Goal: Navigation & Orientation: Find specific page/section

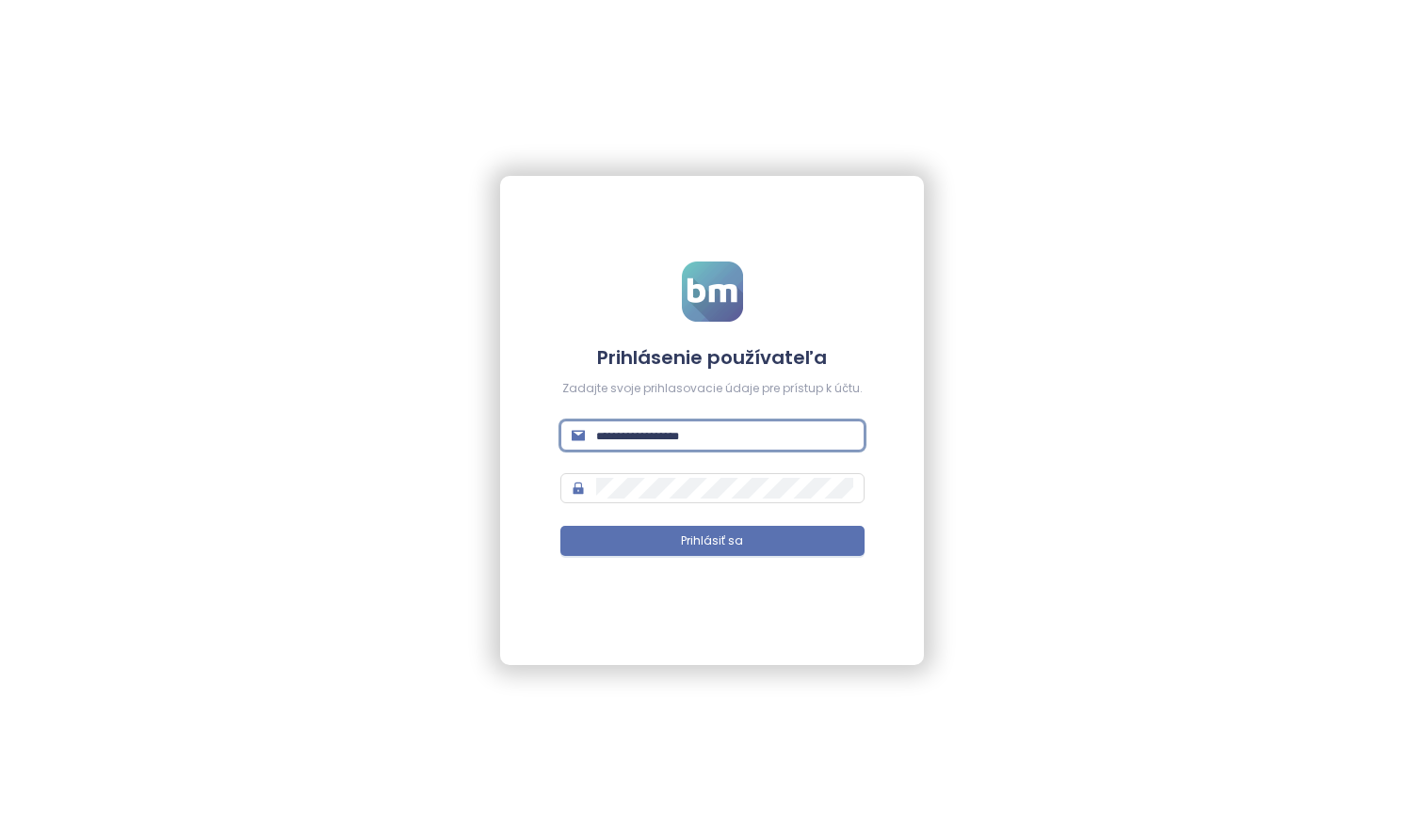
click at [850, 432] on input "text" at bounding box center [725, 435] width 257 height 20
type input "**********"
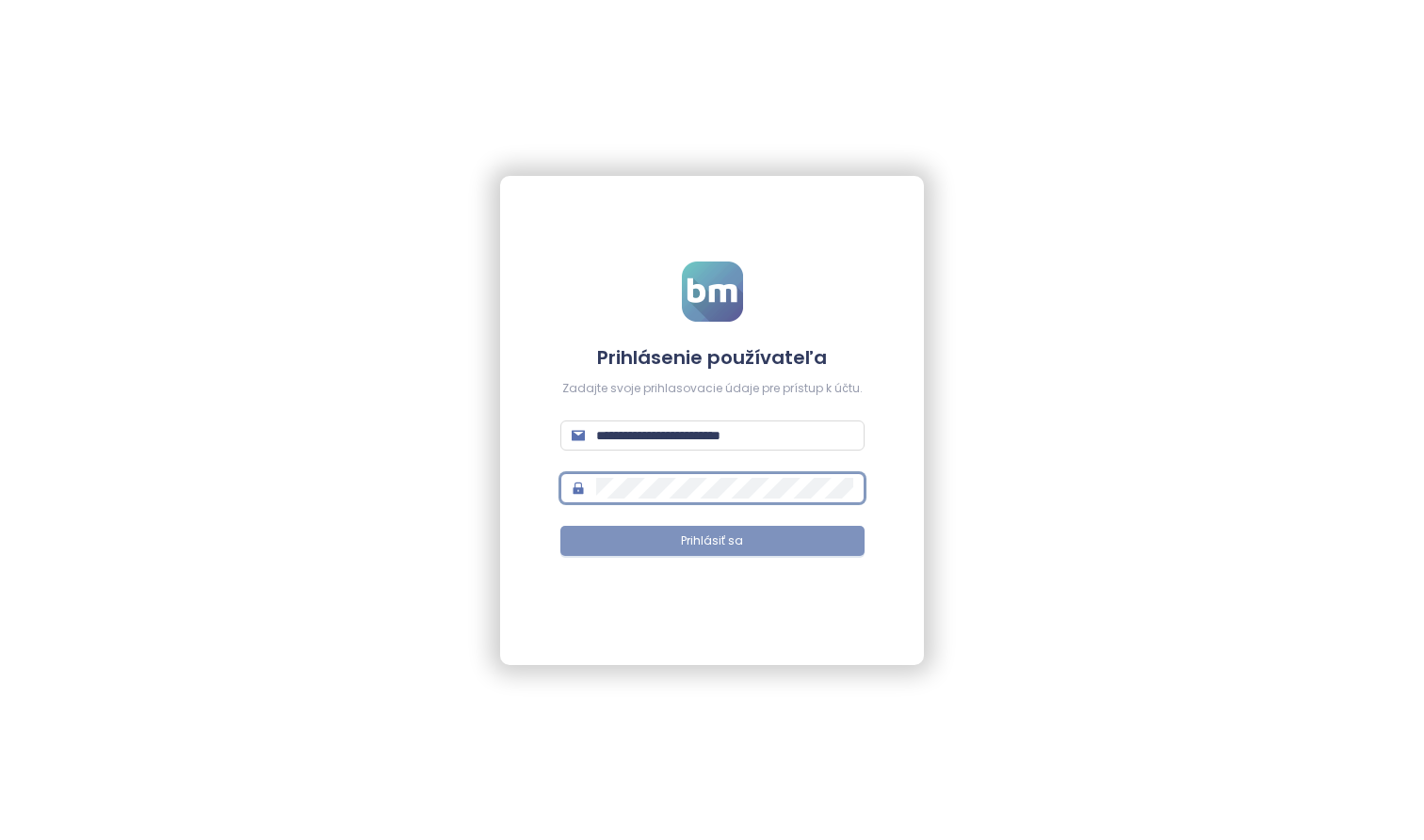
click at [768, 533] on button "Prihlásiť sa" at bounding box center [712, 541] width 304 height 30
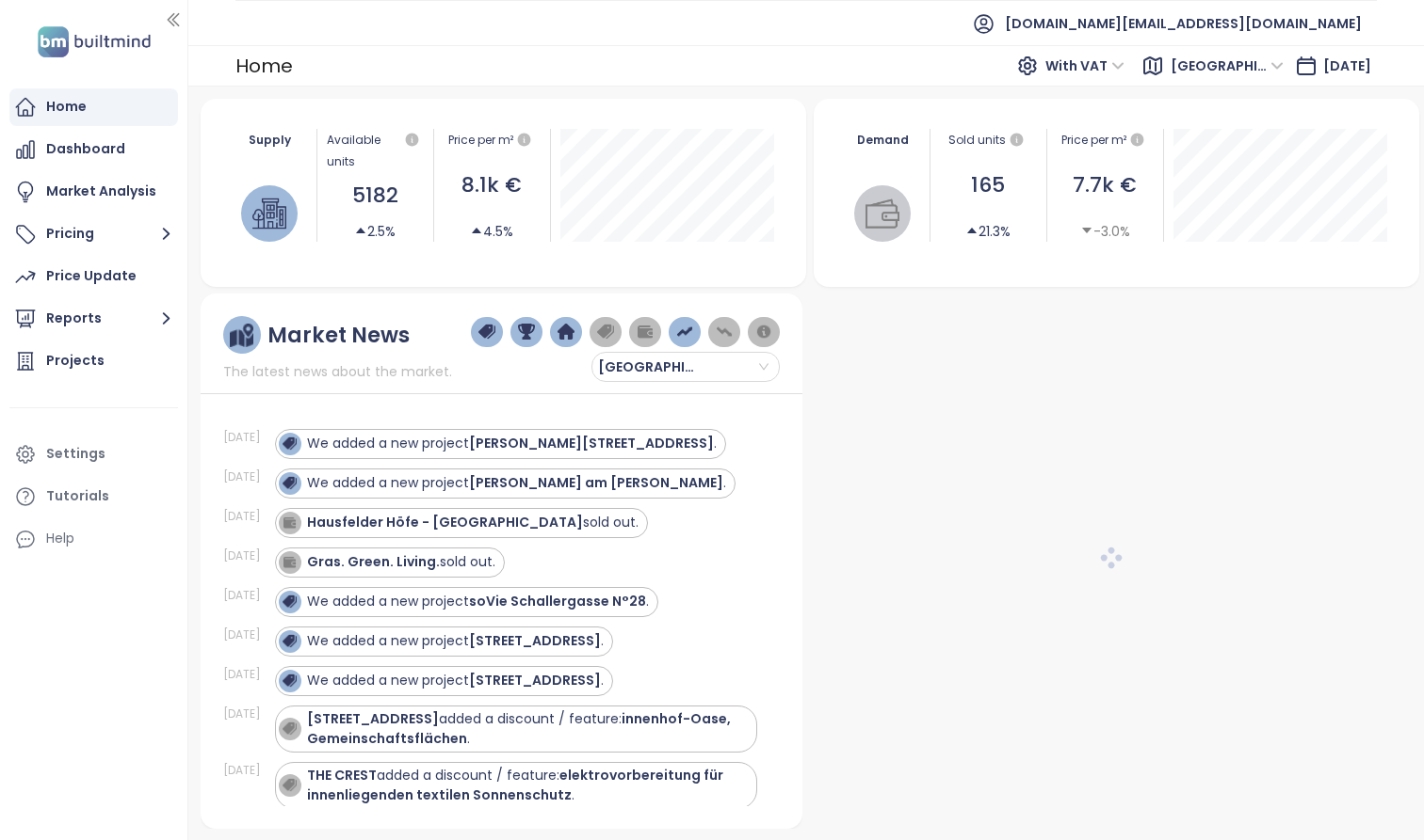
click at [761, 331] on img "button" at bounding box center [764, 332] width 17 height 17
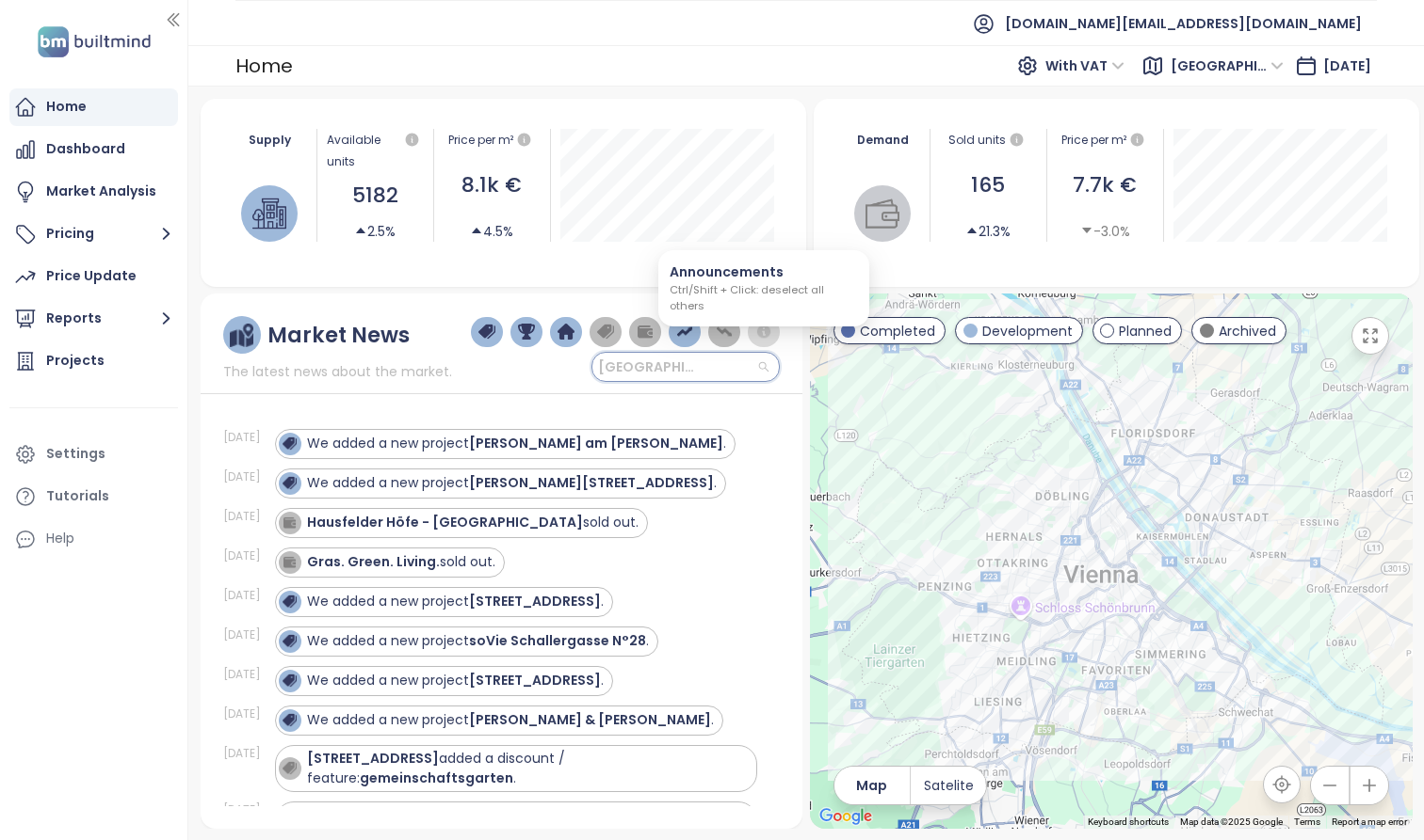
click at [752, 367] on input "search" at bounding box center [686, 367] width 166 height 28
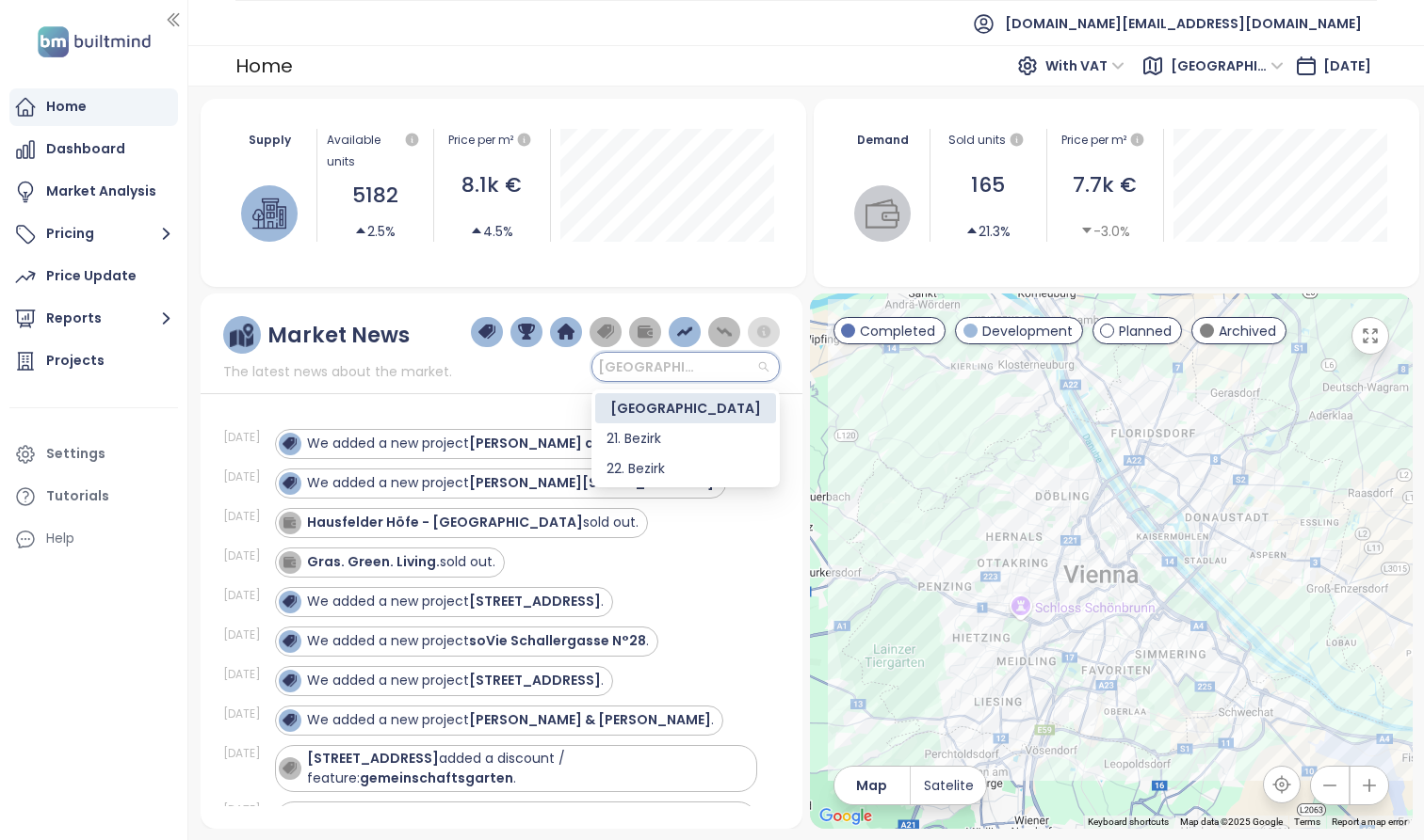
click at [556, 375] on div "Vienna" at bounding box center [625, 349] width 310 height 66
click at [771, 334] on img "button" at bounding box center [764, 332] width 17 height 17
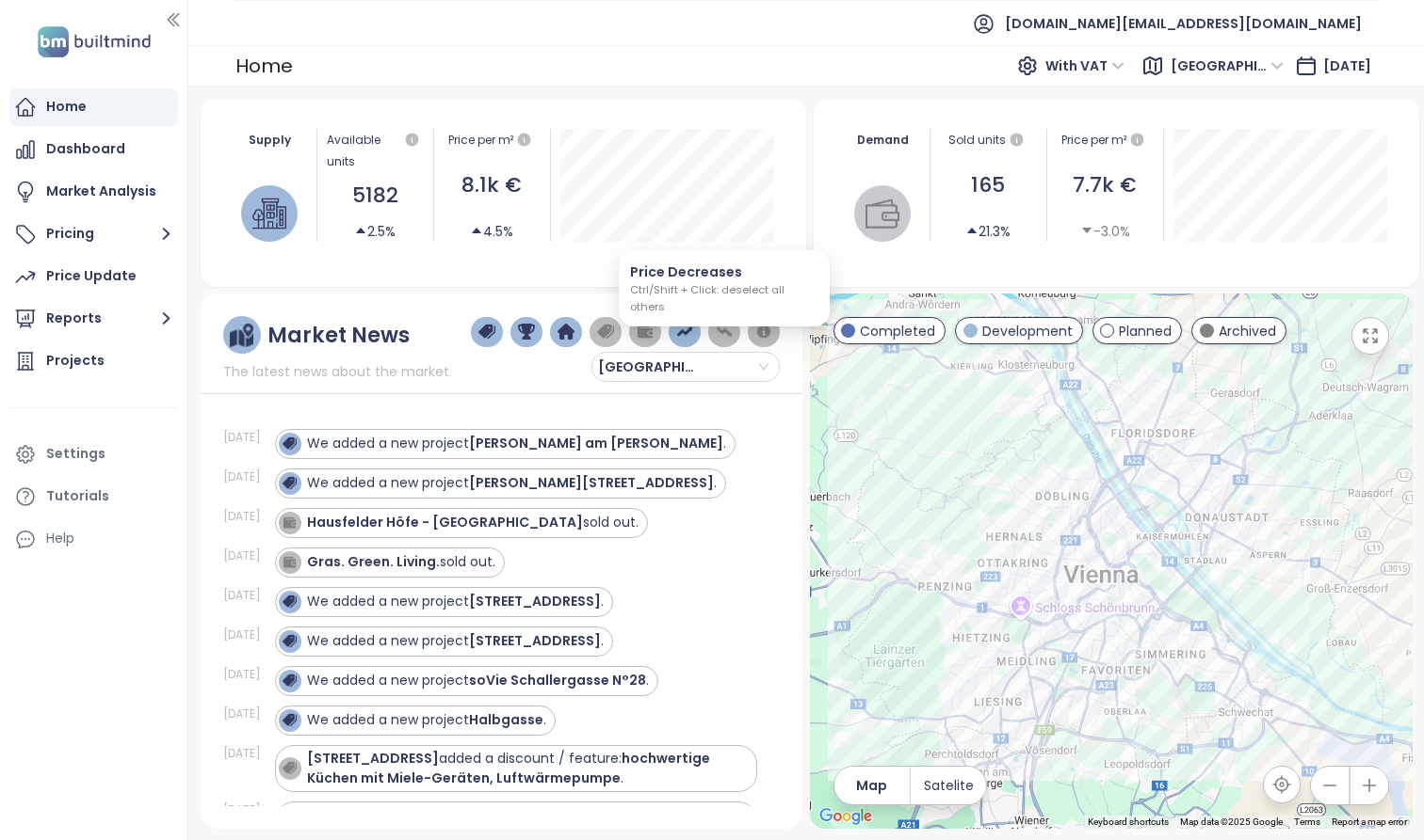
click at [728, 328] on img "button" at bounding box center [725, 332] width 17 height 17
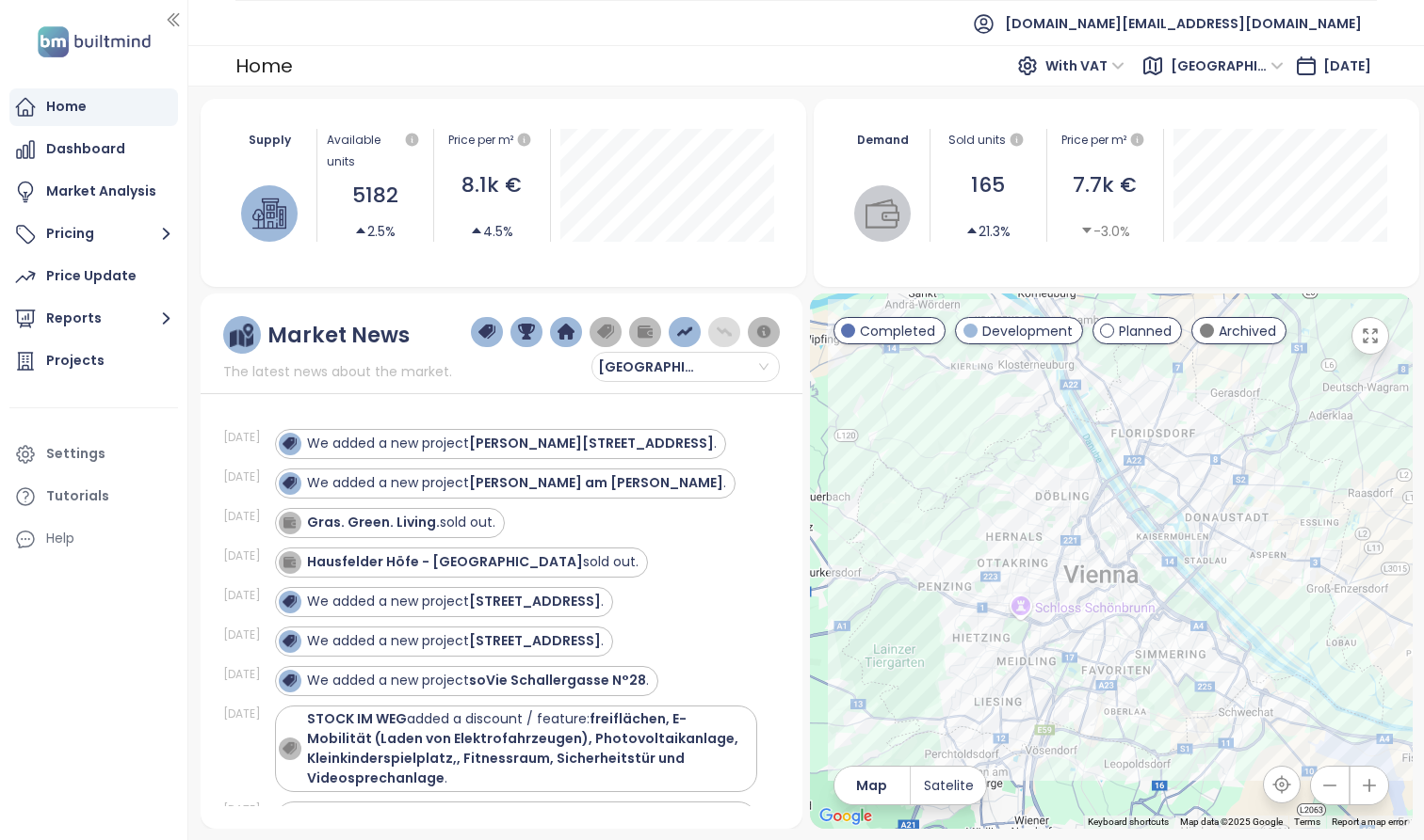
click at [721, 330] on img "button" at bounding box center [725, 332] width 17 height 17
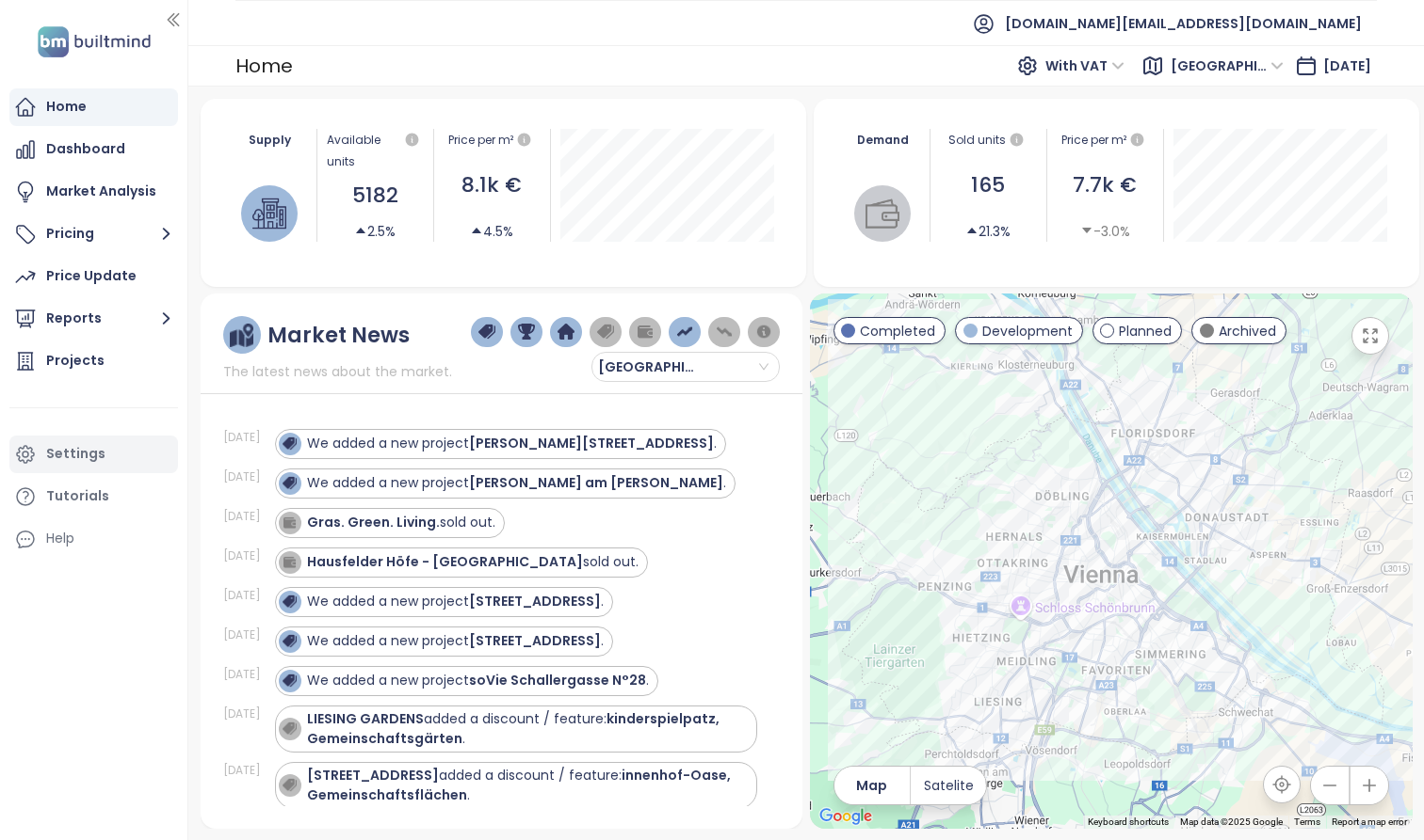
click at [91, 464] on div "Settings" at bounding box center [75, 454] width 59 height 23
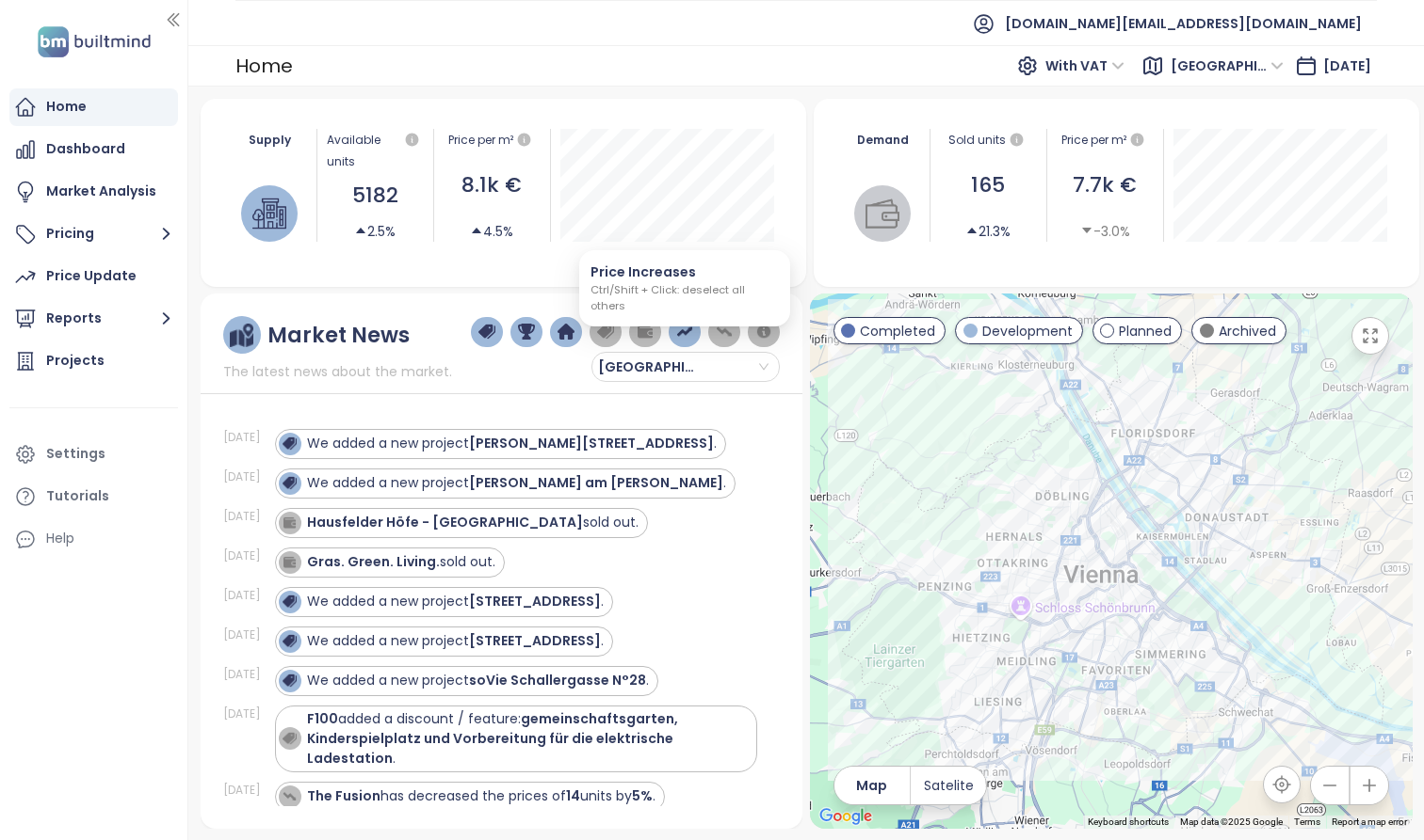
click at [685, 335] on img "button" at bounding box center [685, 332] width 17 height 17
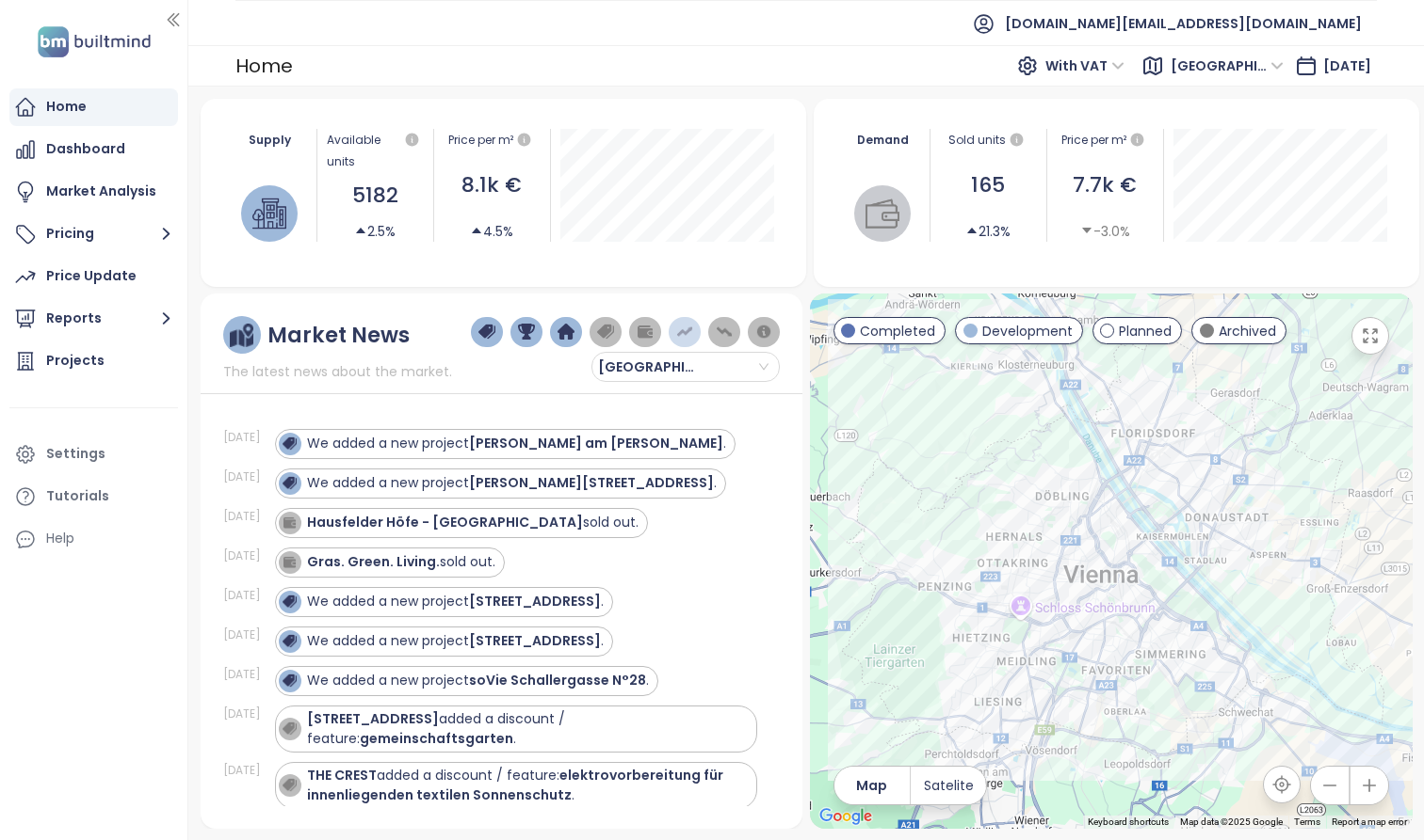
click at [685, 335] on img "button" at bounding box center [685, 332] width 17 height 17
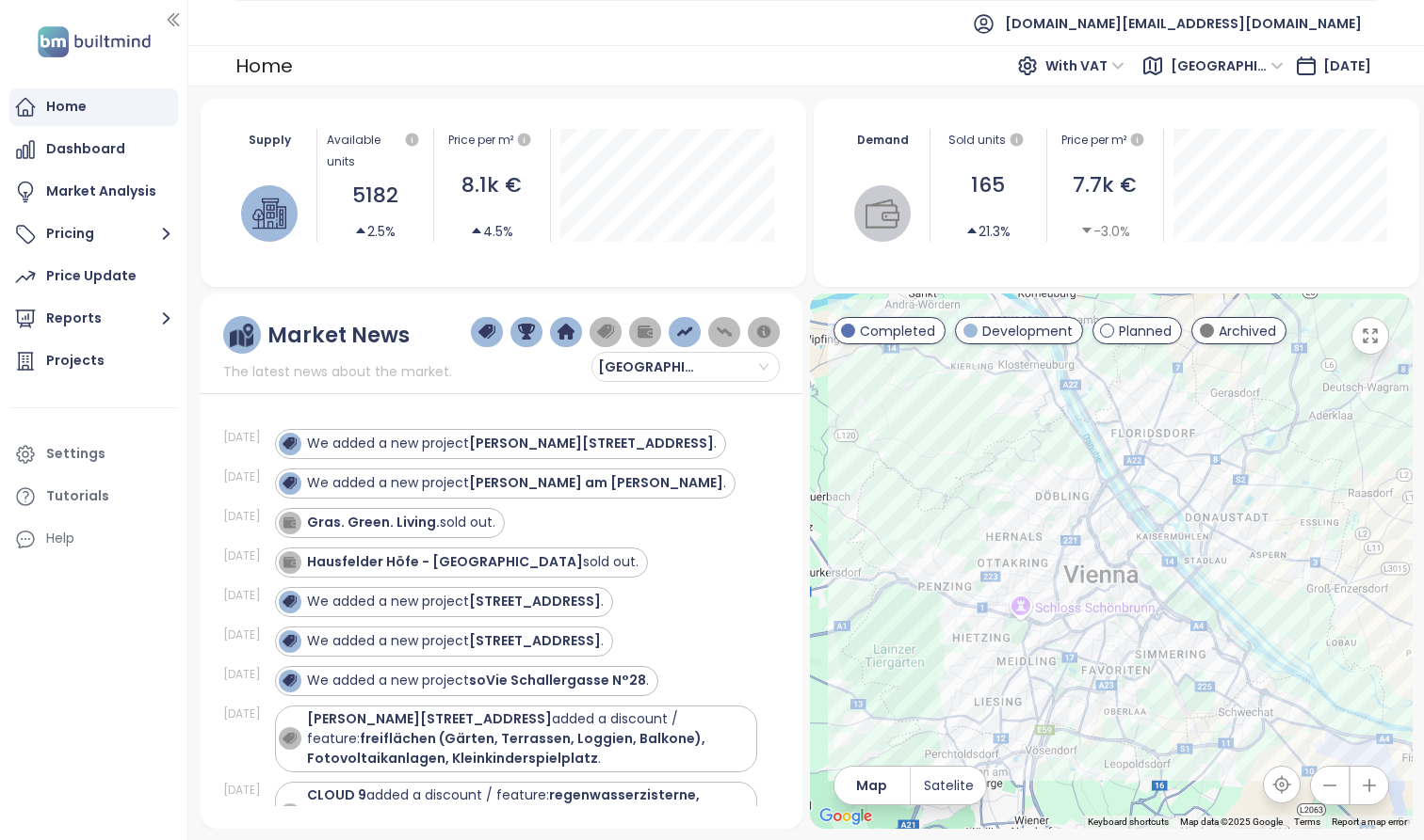
click at [685, 335] on img "button" at bounding box center [685, 332] width 17 height 17
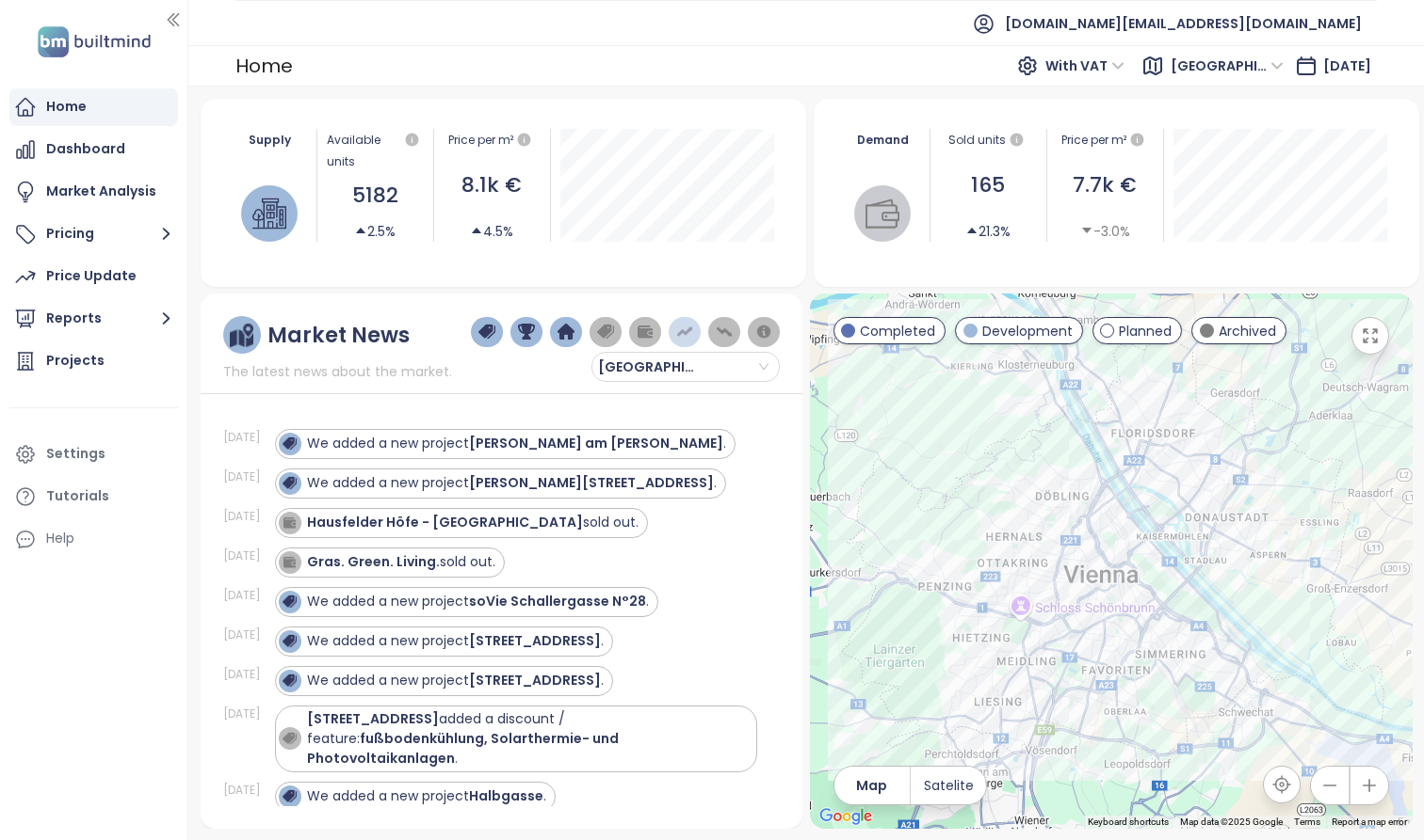
click at [685, 335] on img "button" at bounding box center [685, 332] width 17 height 17
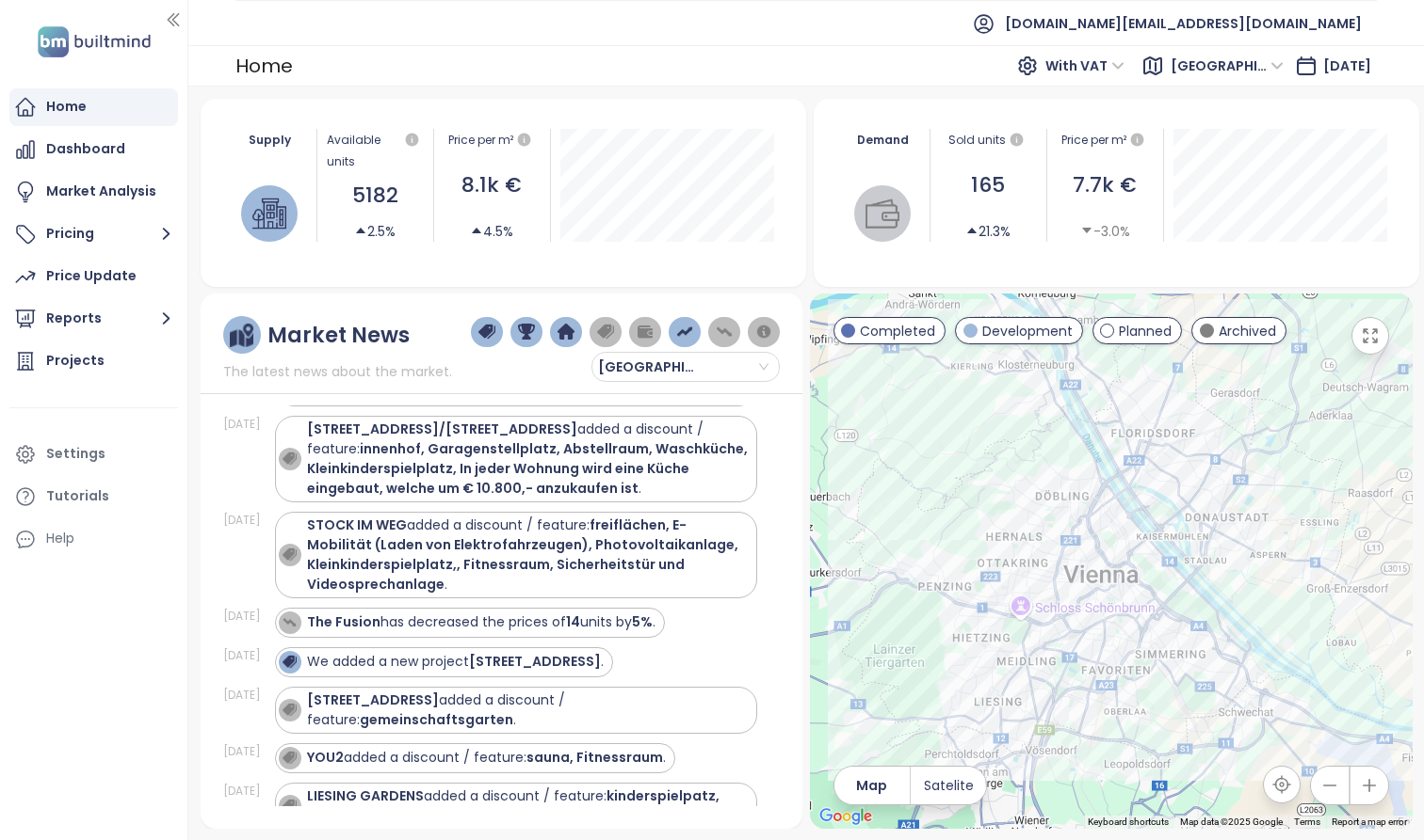
scroll to position [673, 0]
click at [679, 335] on img "button" at bounding box center [685, 332] width 17 height 17
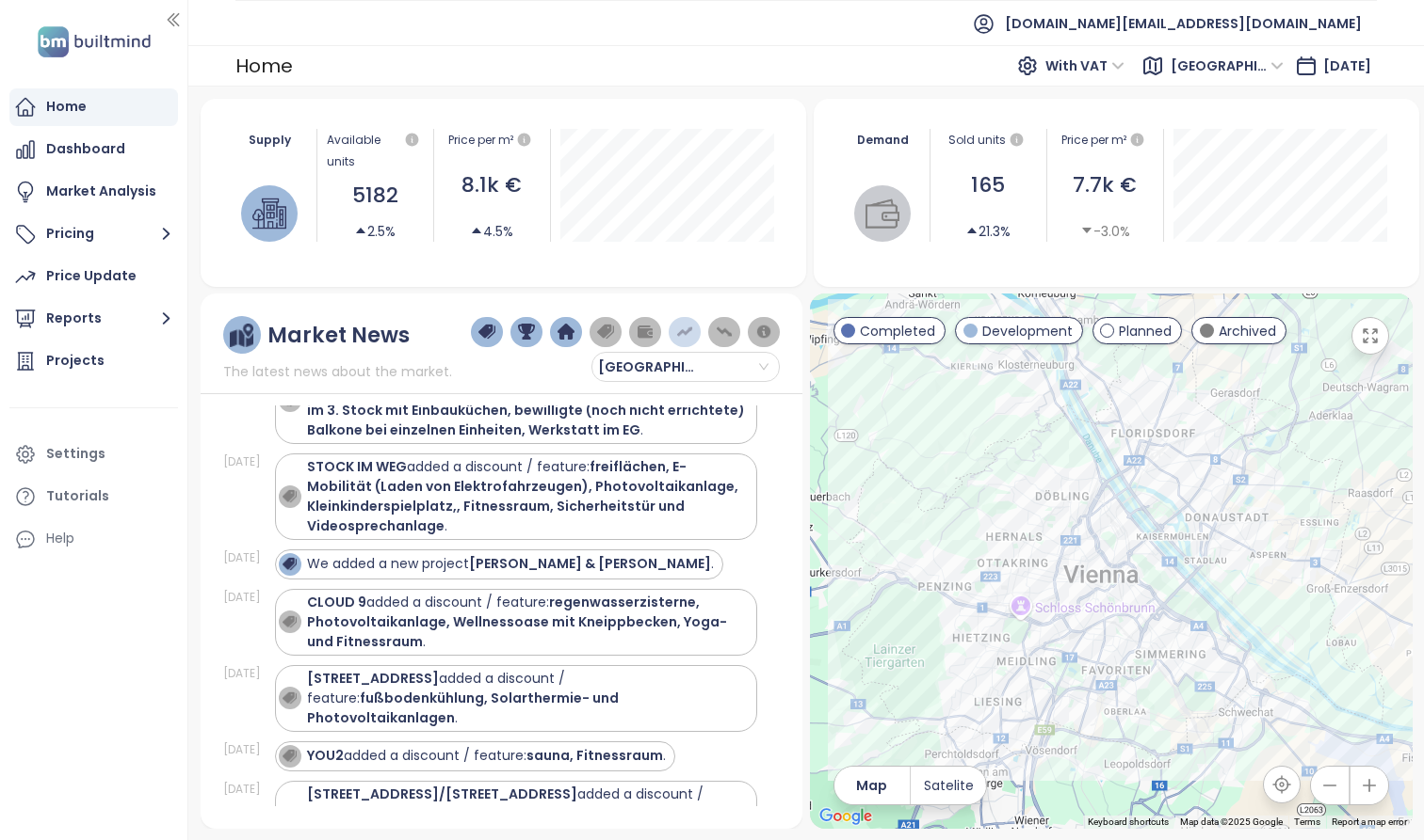
click at [679, 335] on img "button" at bounding box center [685, 332] width 17 height 17
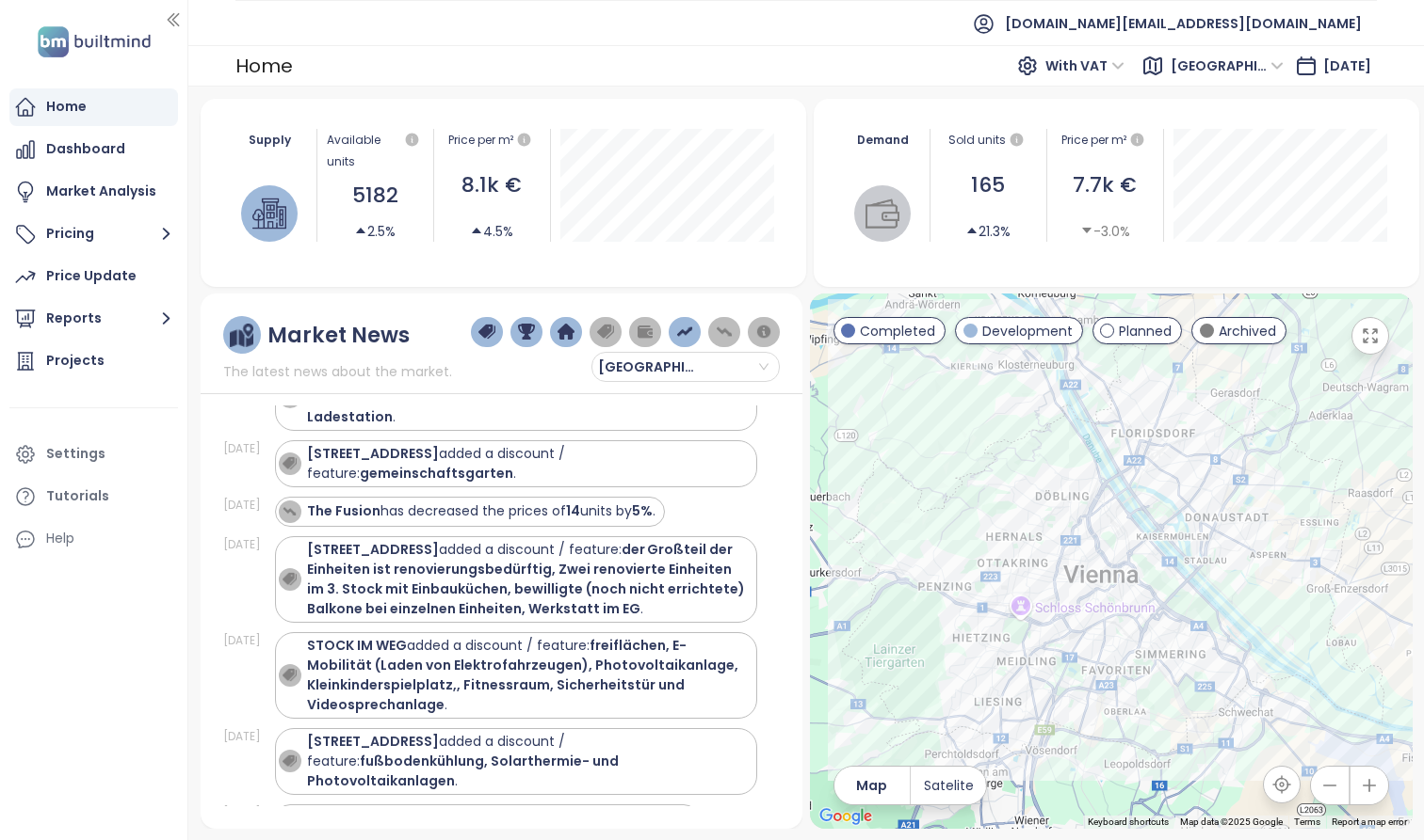
scroll to position [893, 0]
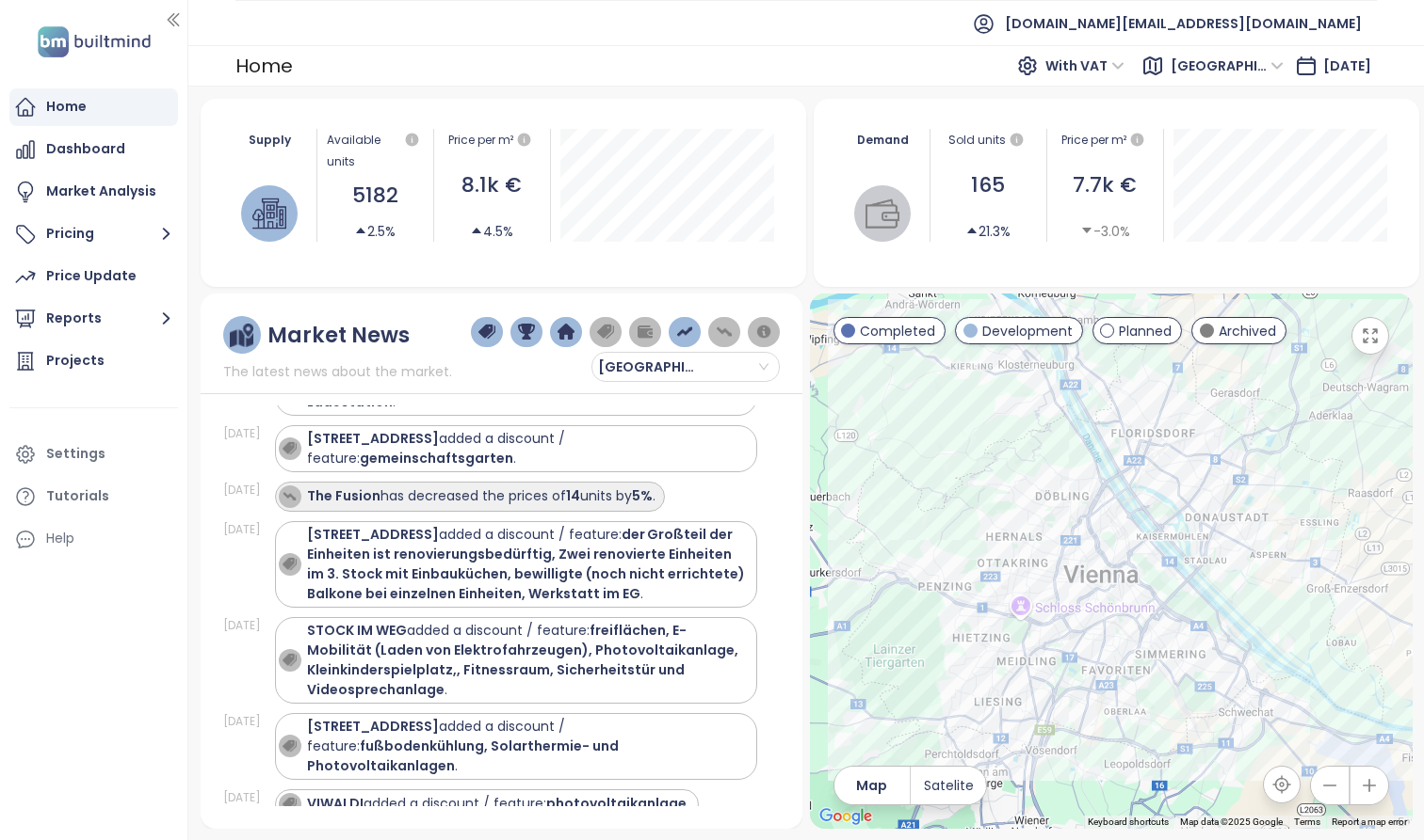
click at [638, 487] on div "The Fusion has decreased the prices of 14 units by 5% ." at bounding box center [481, 496] width 349 height 19
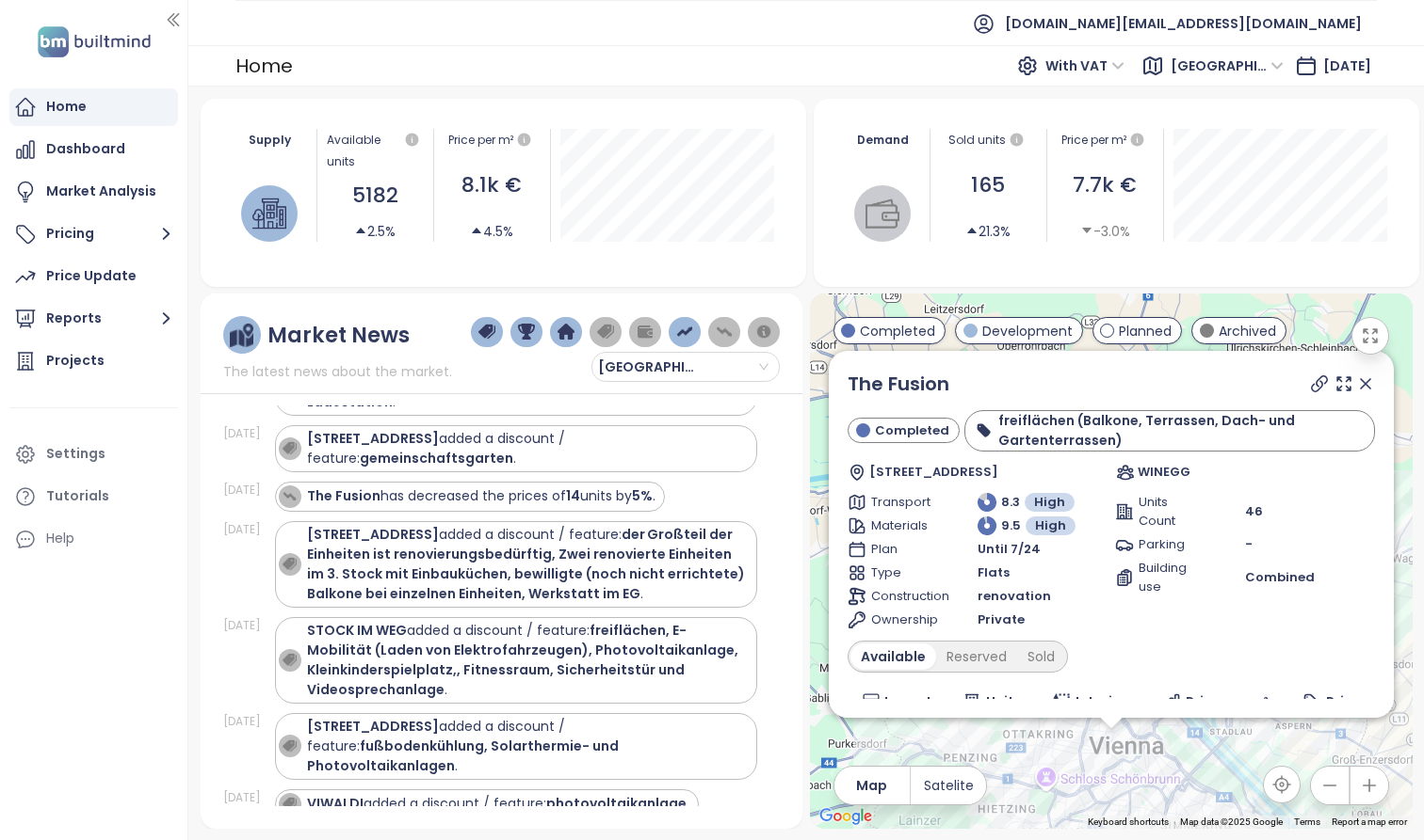
click at [1356, 381] on icon at bounding box center [1365, 383] width 18 height 18
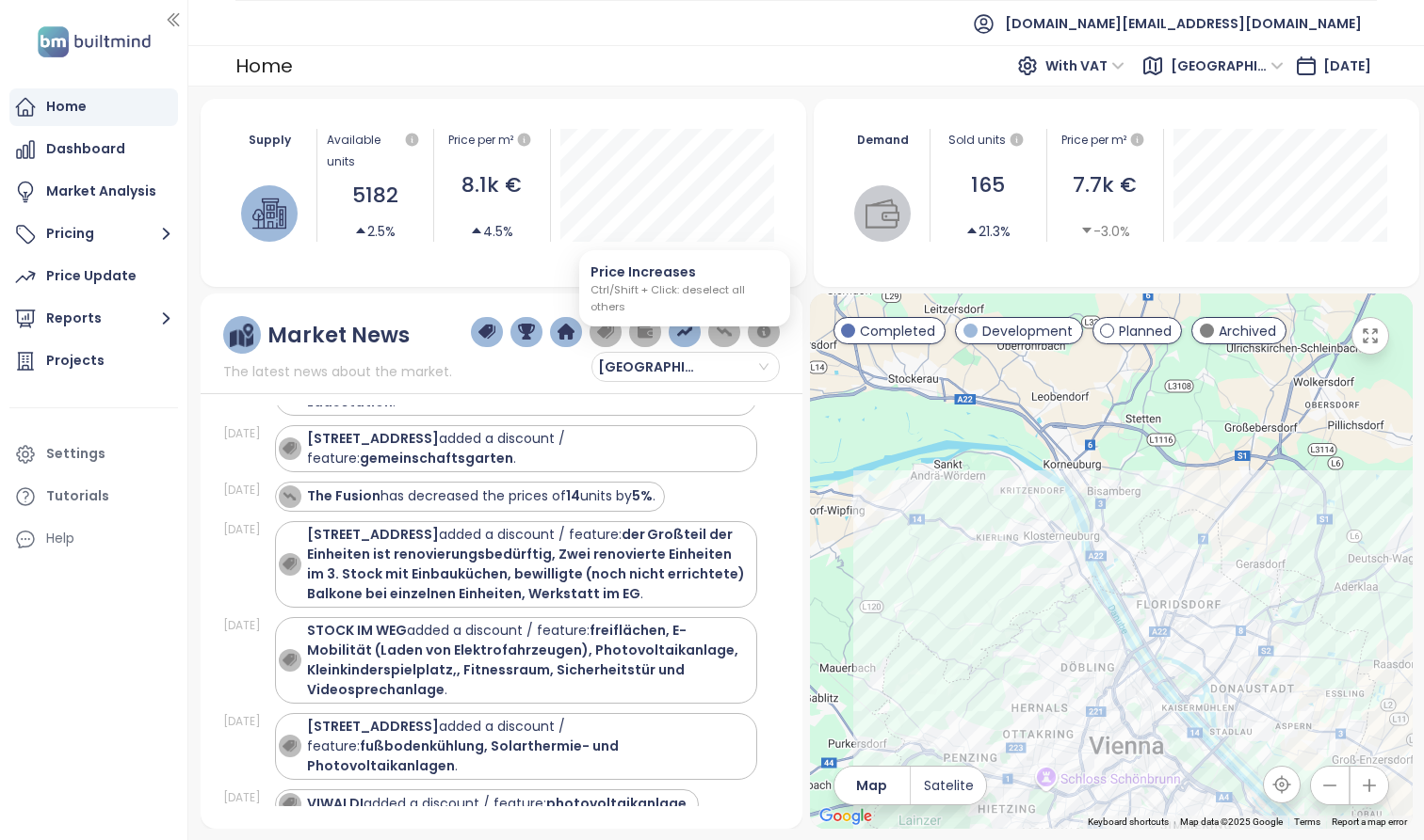
click at [689, 331] on img "button" at bounding box center [685, 332] width 17 height 17
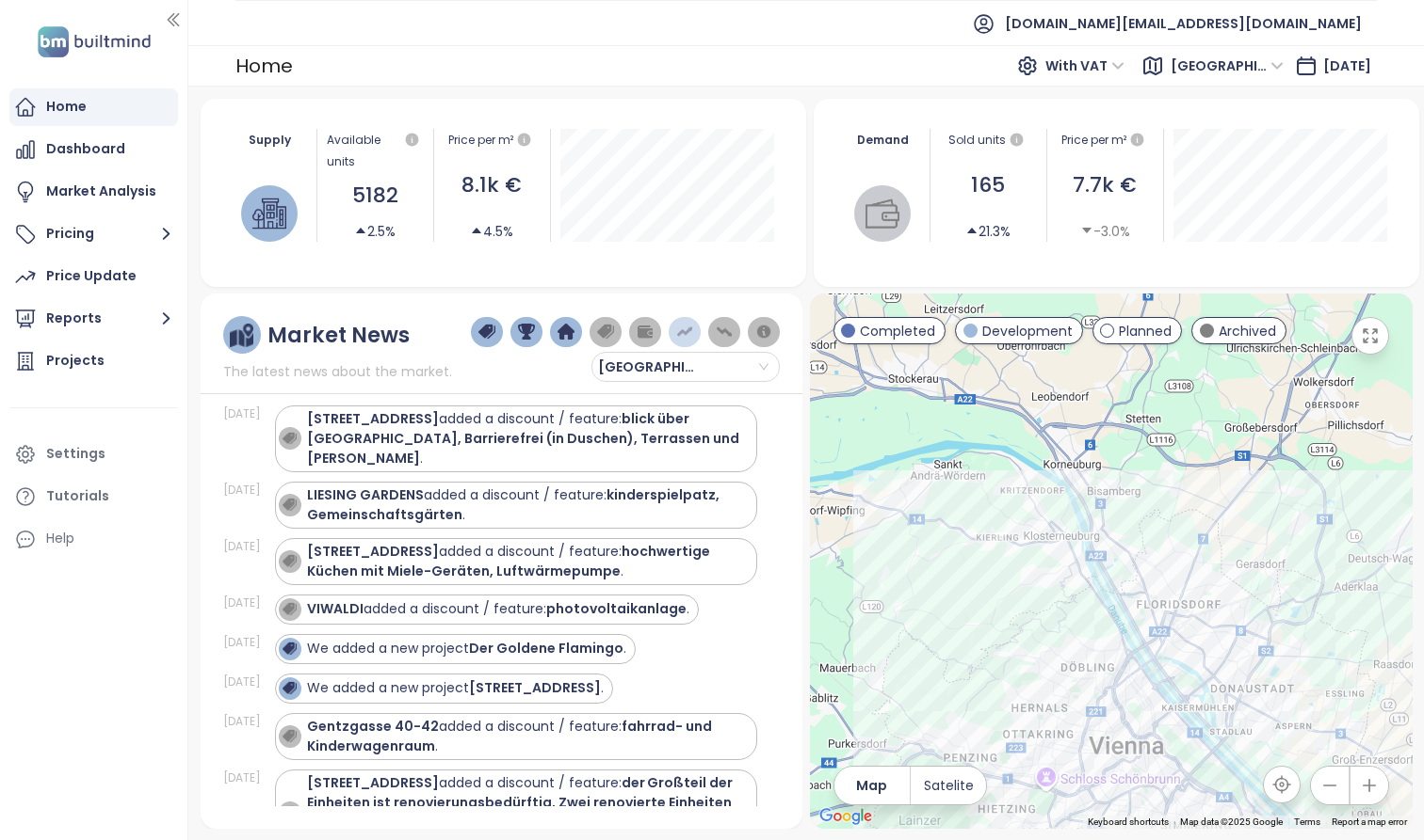
click at [689, 331] on img "button" at bounding box center [685, 332] width 17 height 17
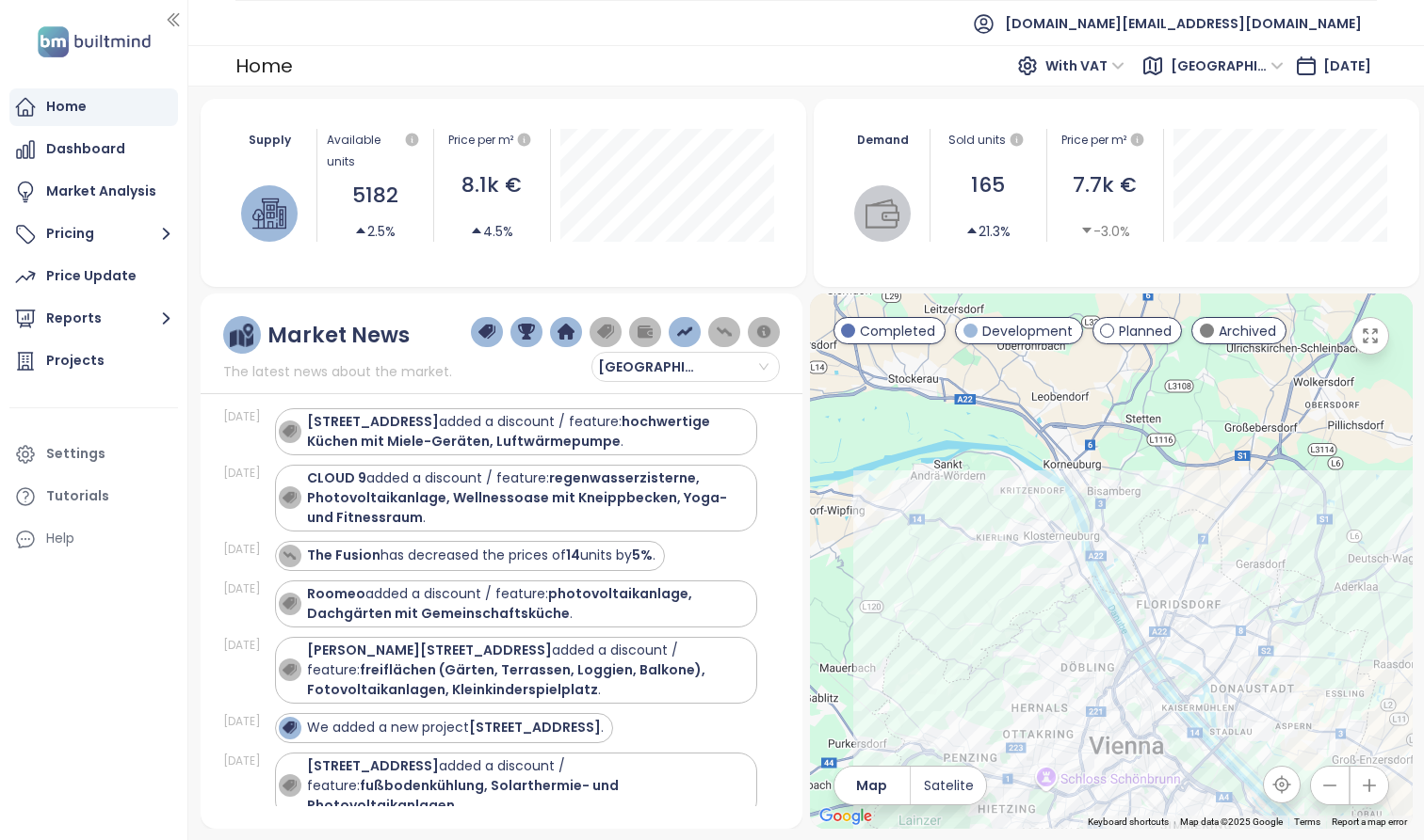
click at [689, 331] on img "button" at bounding box center [685, 332] width 17 height 17
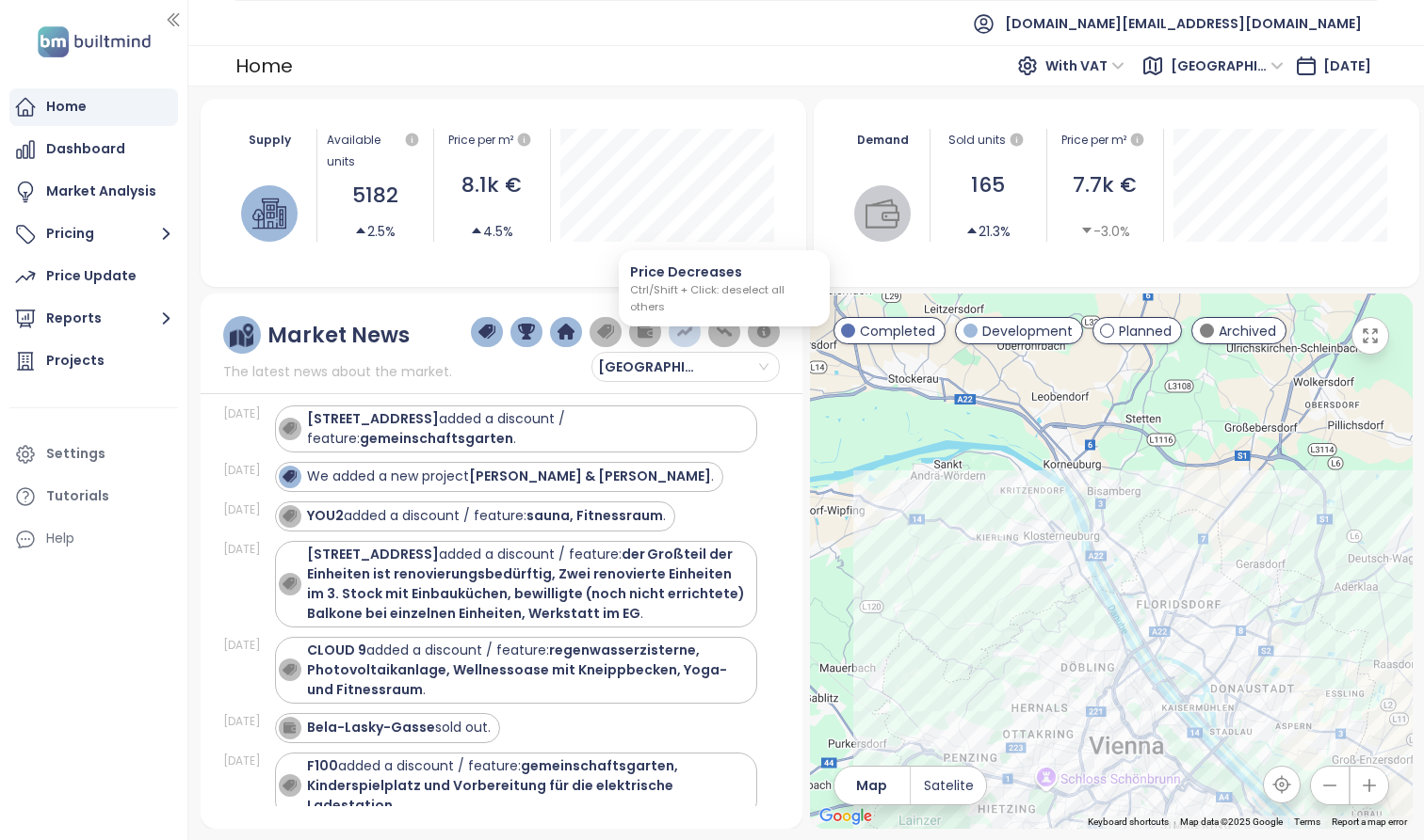
click at [712, 334] on button "button" at bounding box center [725, 331] width 33 height 30
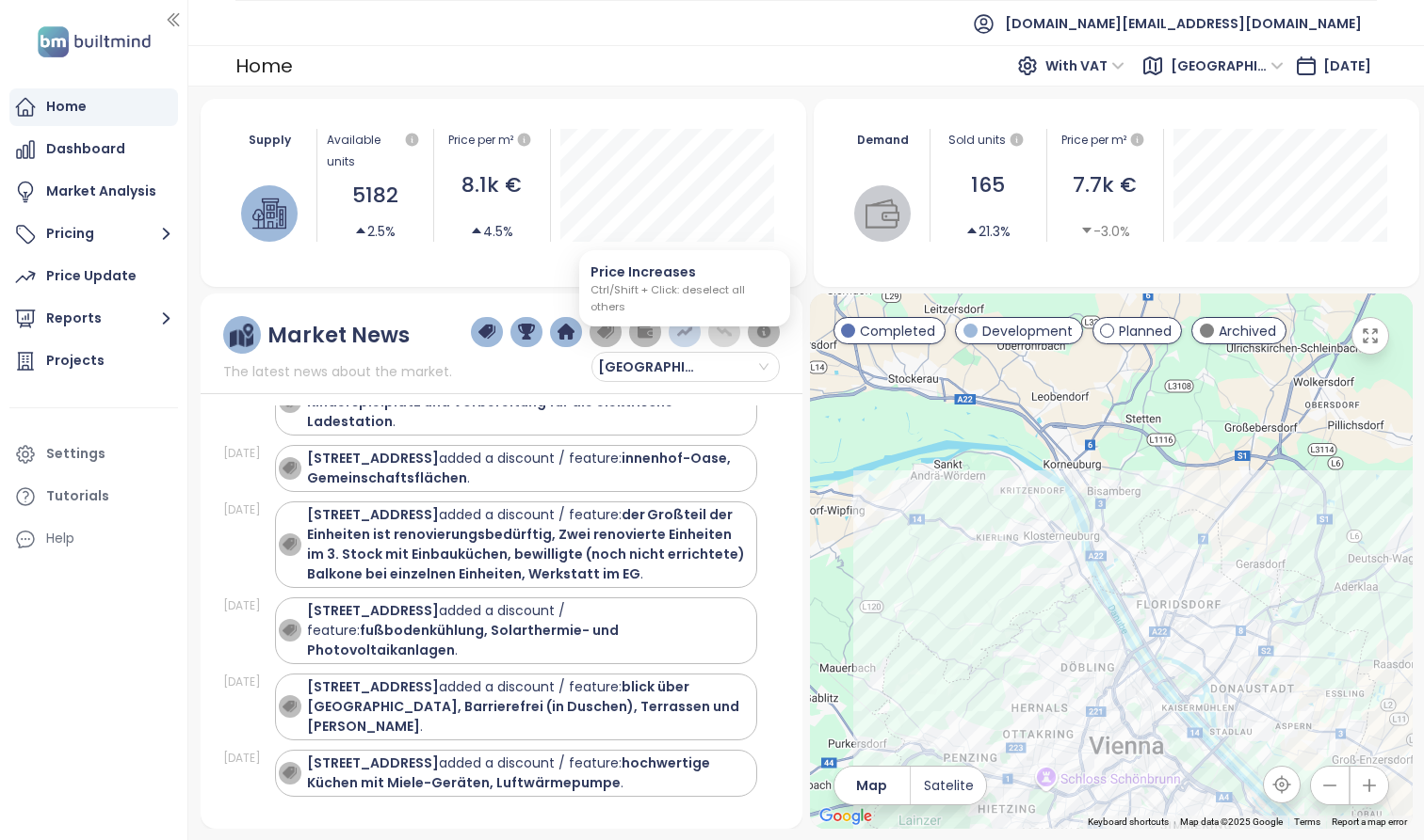
click at [695, 334] on button "button" at bounding box center [685, 331] width 33 height 30
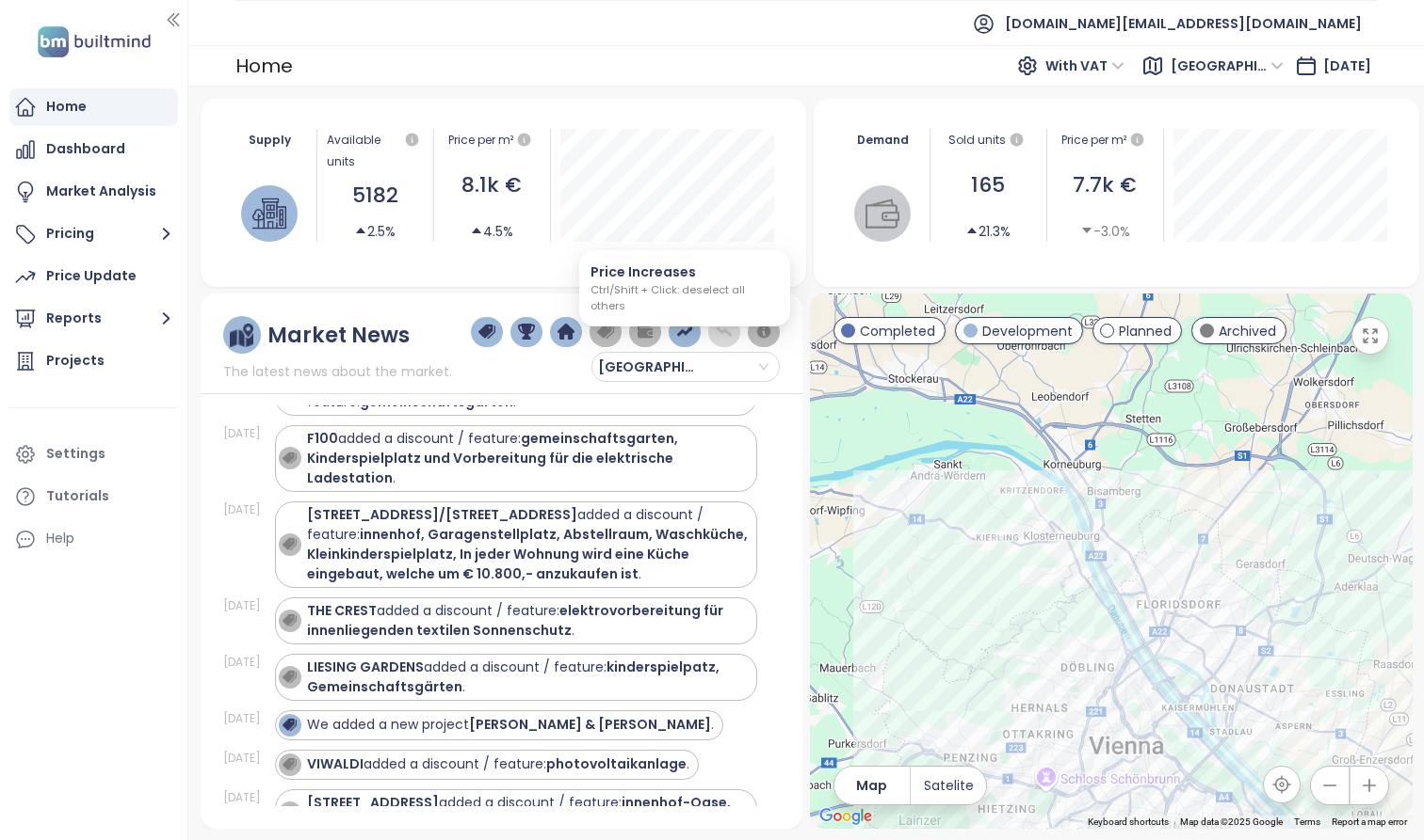
click at [695, 334] on button "button" at bounding box center [685, 331] width 33 height 30
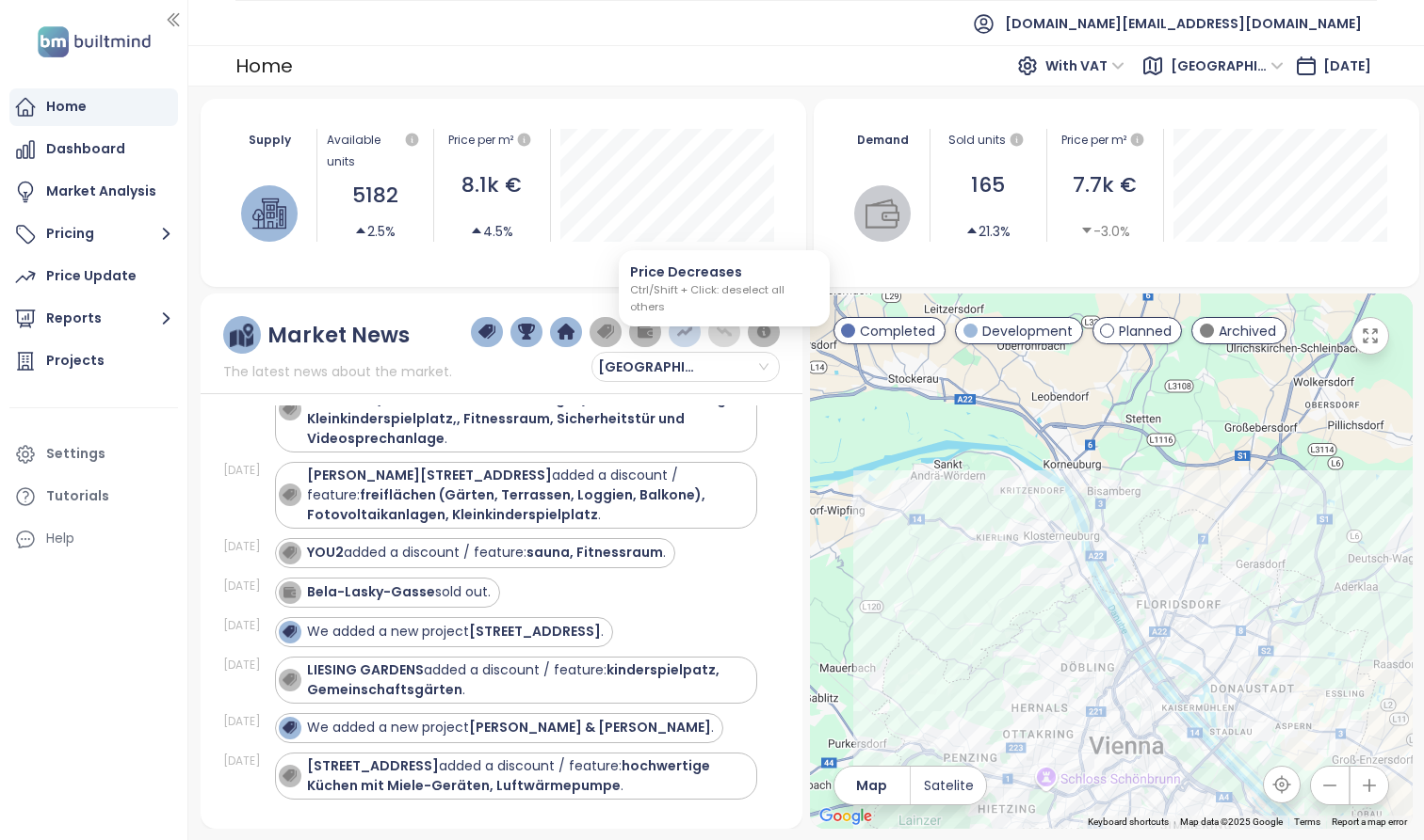
click at [725, 334] on img "button" at bounding box center [725, 332] width 17 height 17
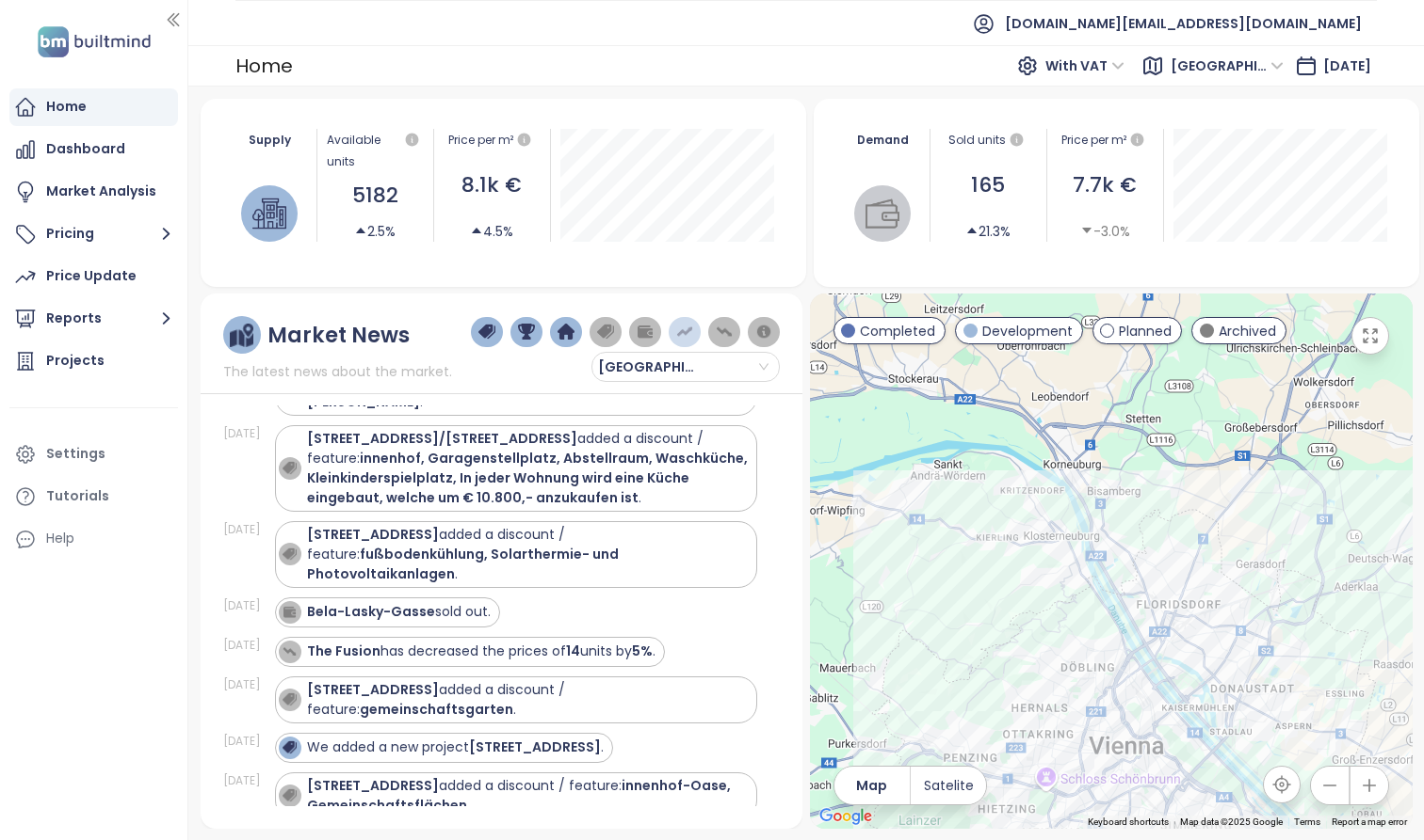
click at [720, 324] on button "button" at bounding box center [725, 331] width 33 height 30
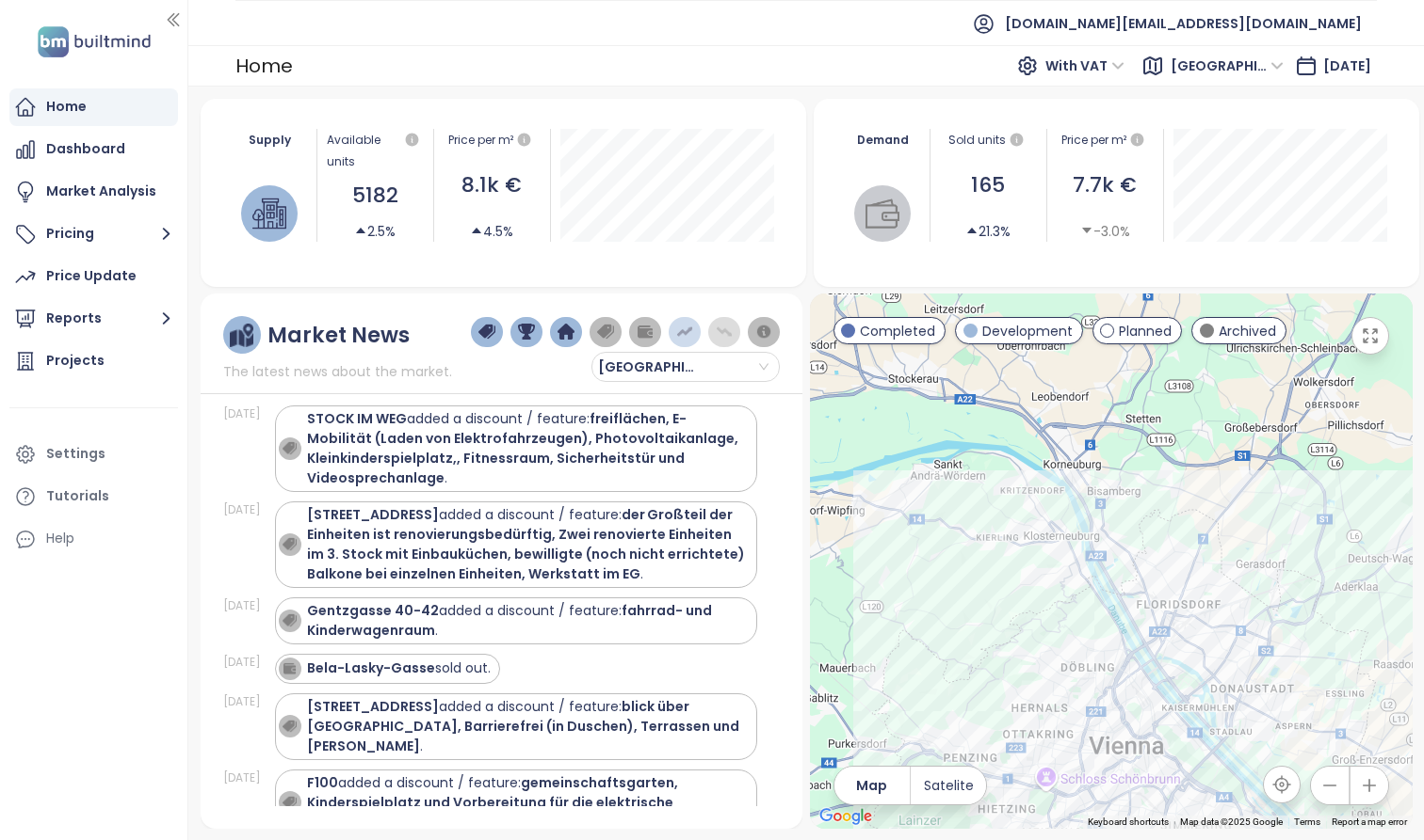
click at [720, 337] on img "button" at bounding box center [725, 332] width 17 height 17
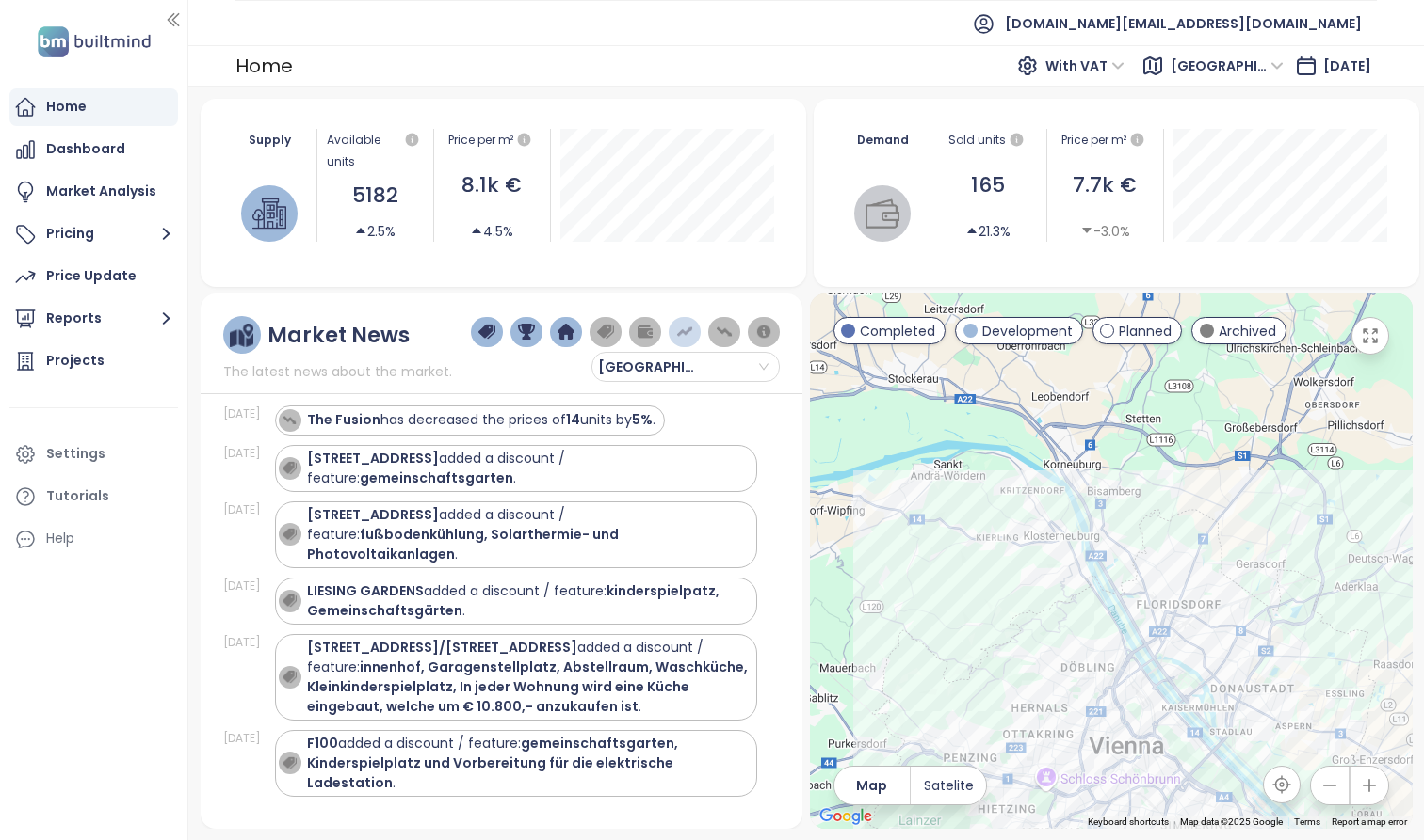
click at [720, 337] on img "button" at bounding box center [725, 332] width 17 height 17
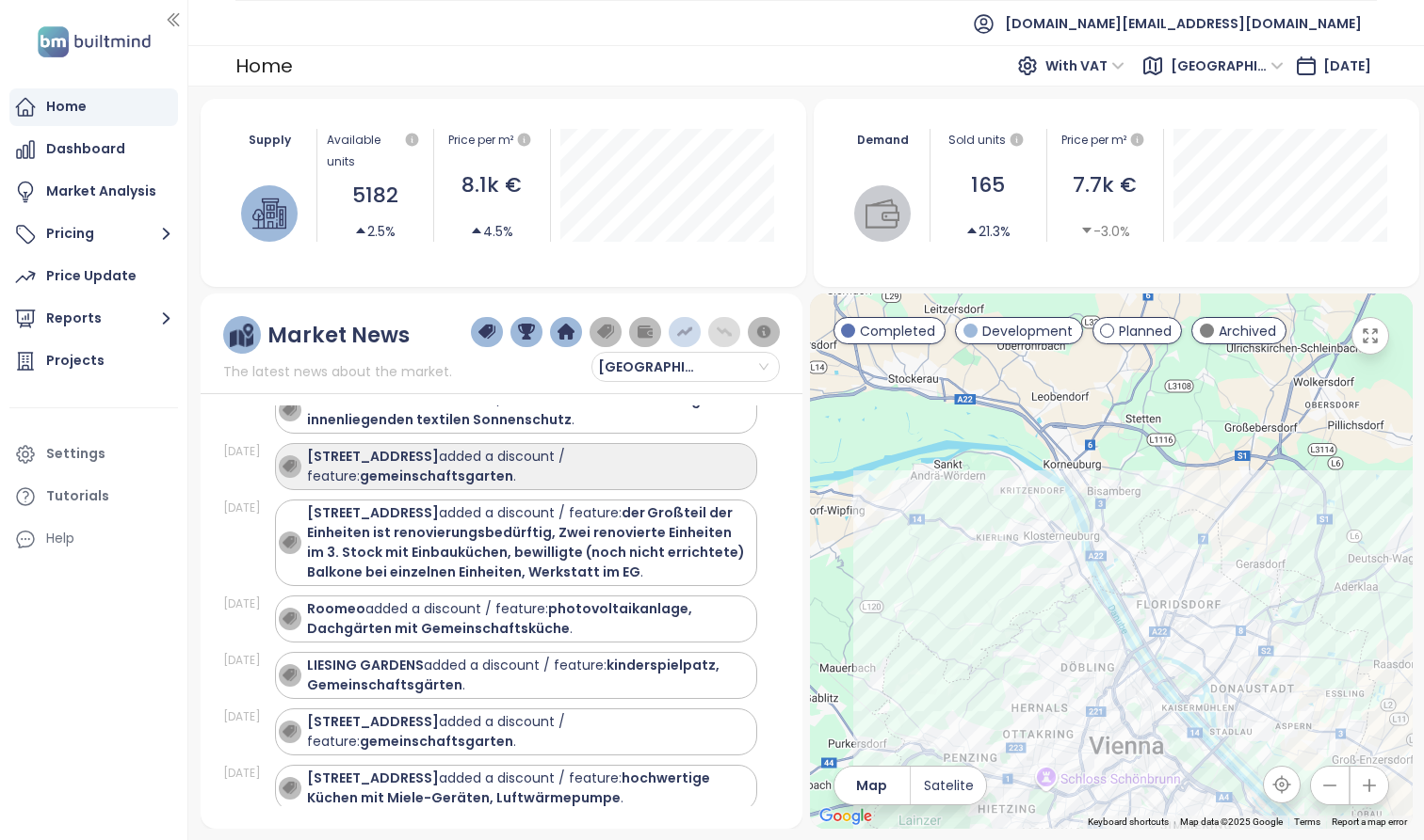
scroll to position [1093, 0]
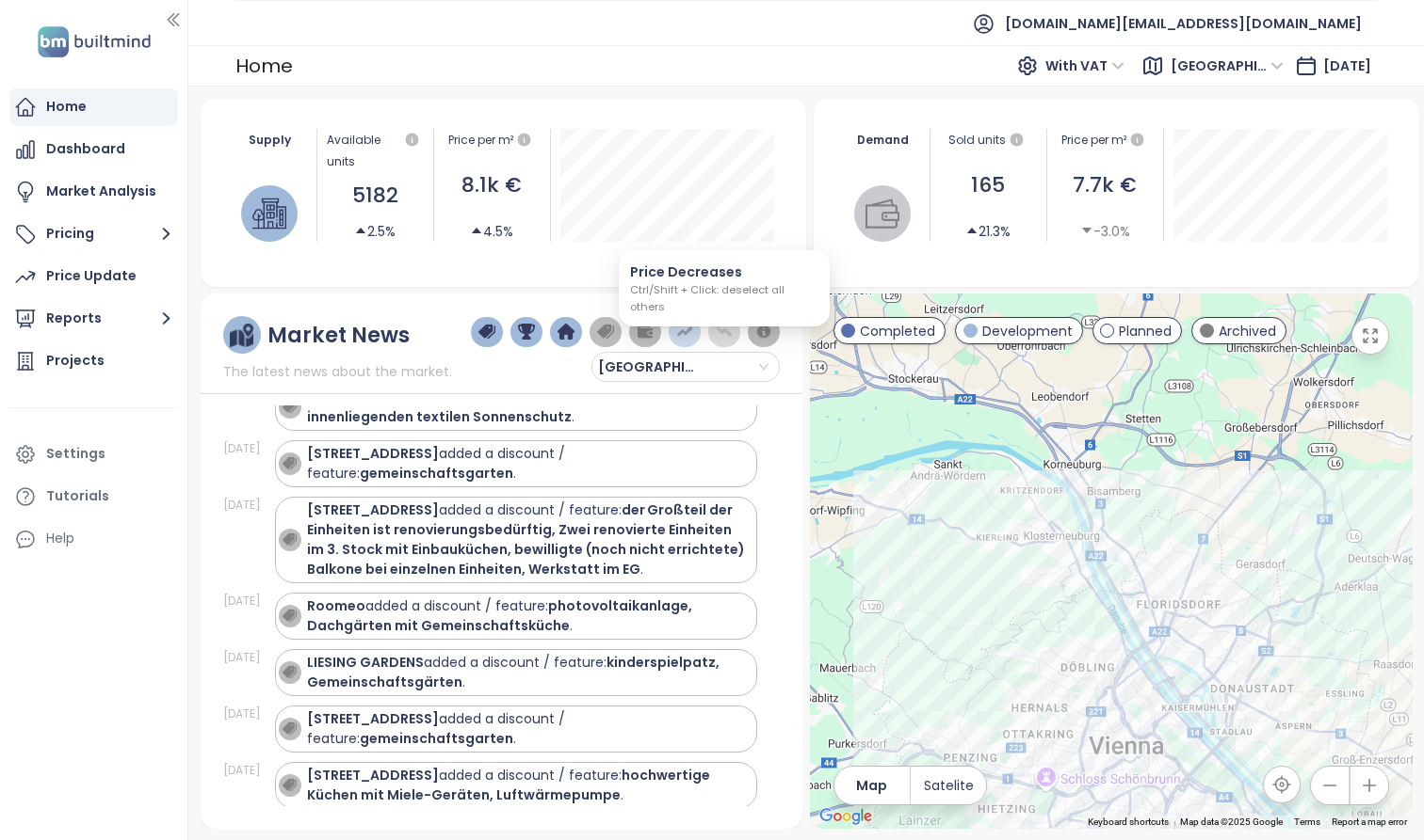
click at [716, 335] on img "button" at bounding box center [725, 332] width 17 height 17
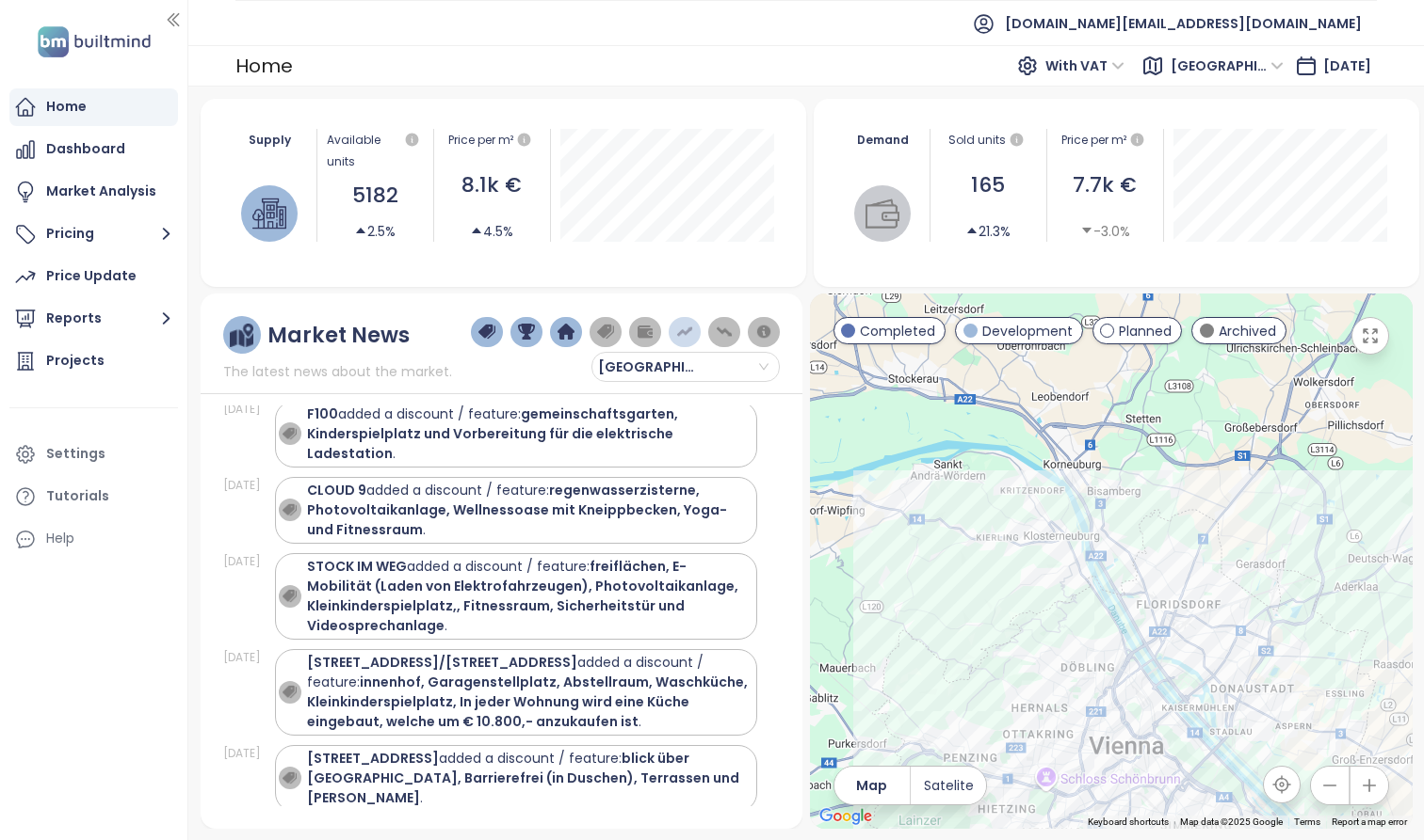
click at [693, 335] on button "button" at bounding box center [685, 331] width 33 height 30
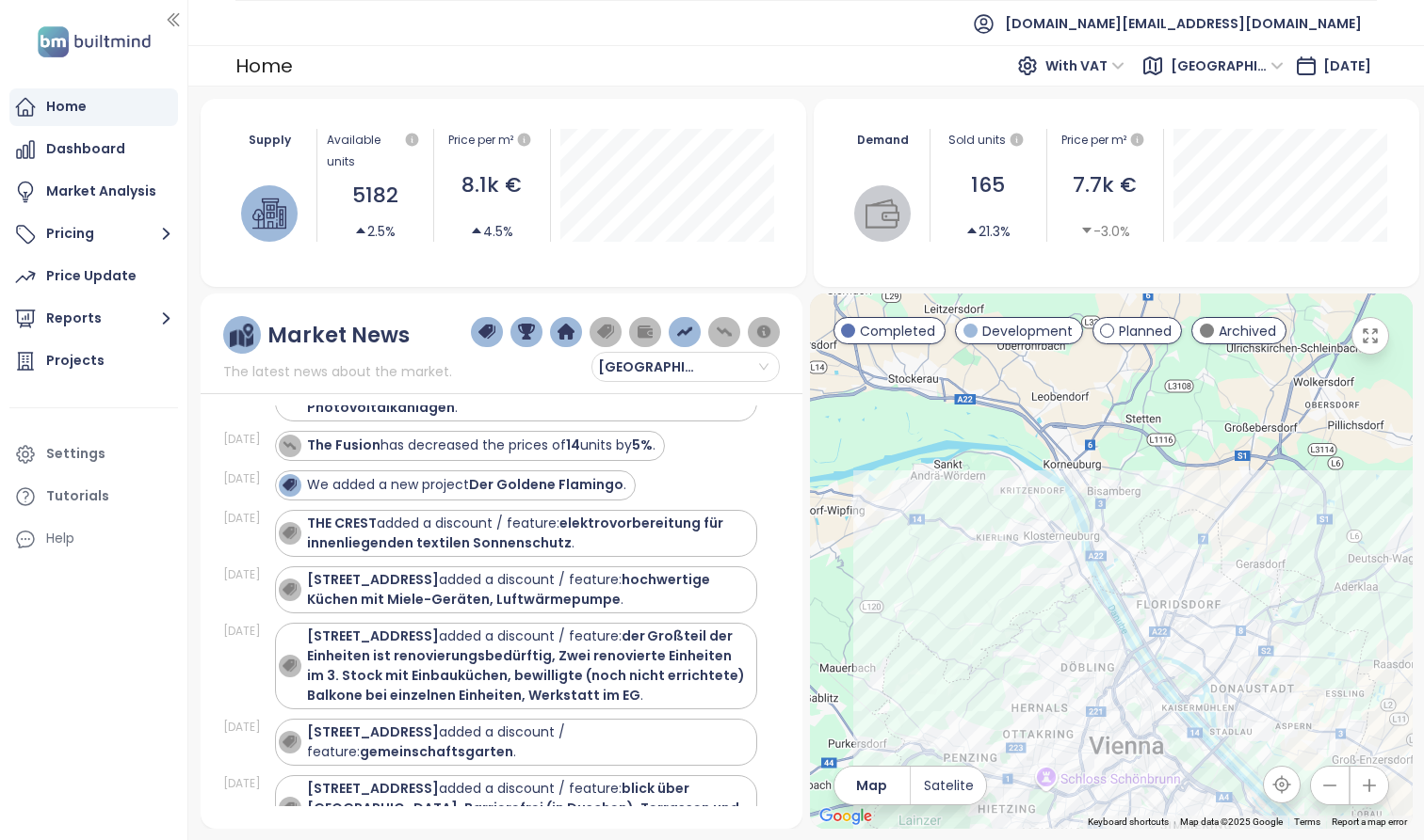
scroll to position [464, 0]
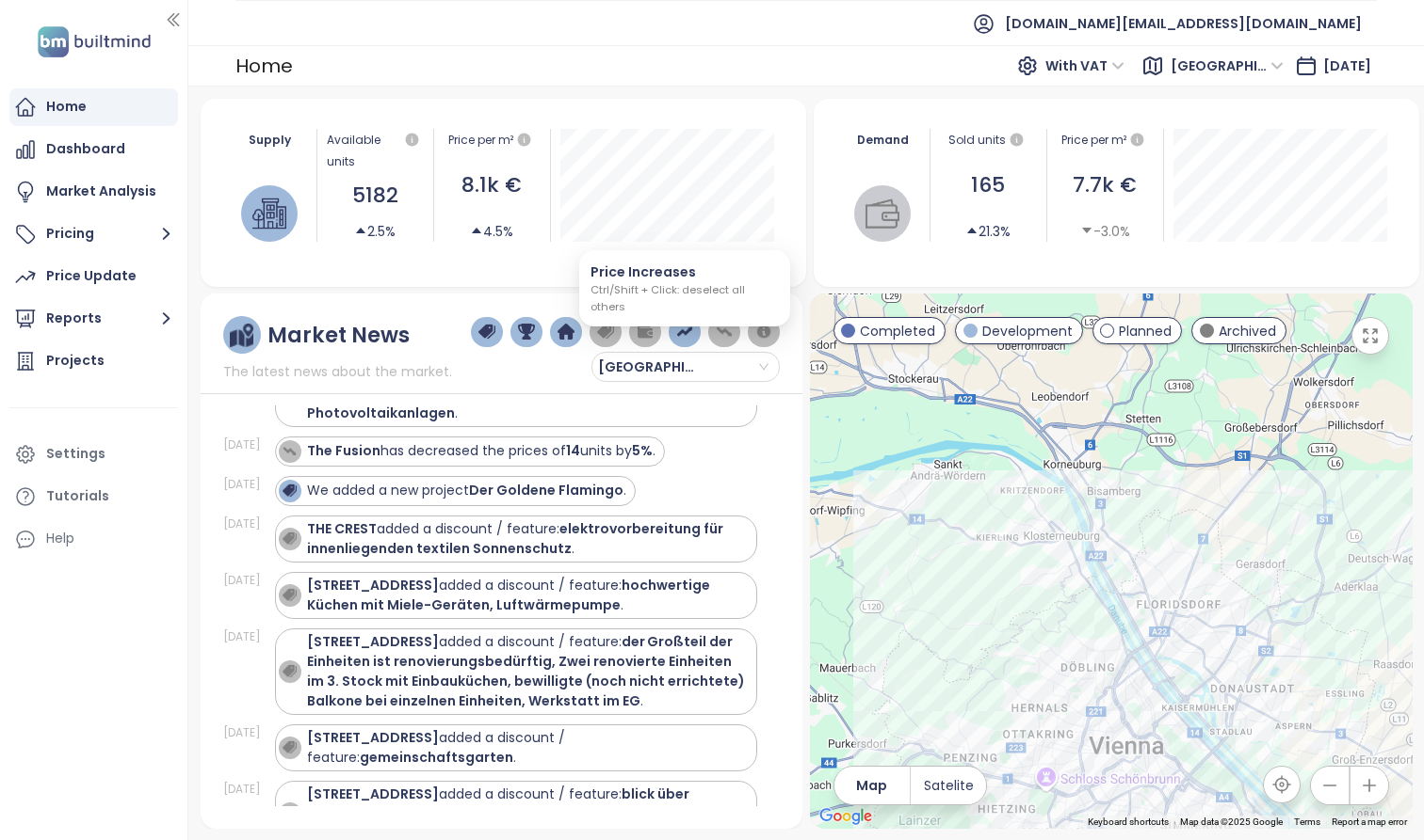
click at [687, 335] on img "button" at bounding box center [685, 332] width 17 height 17
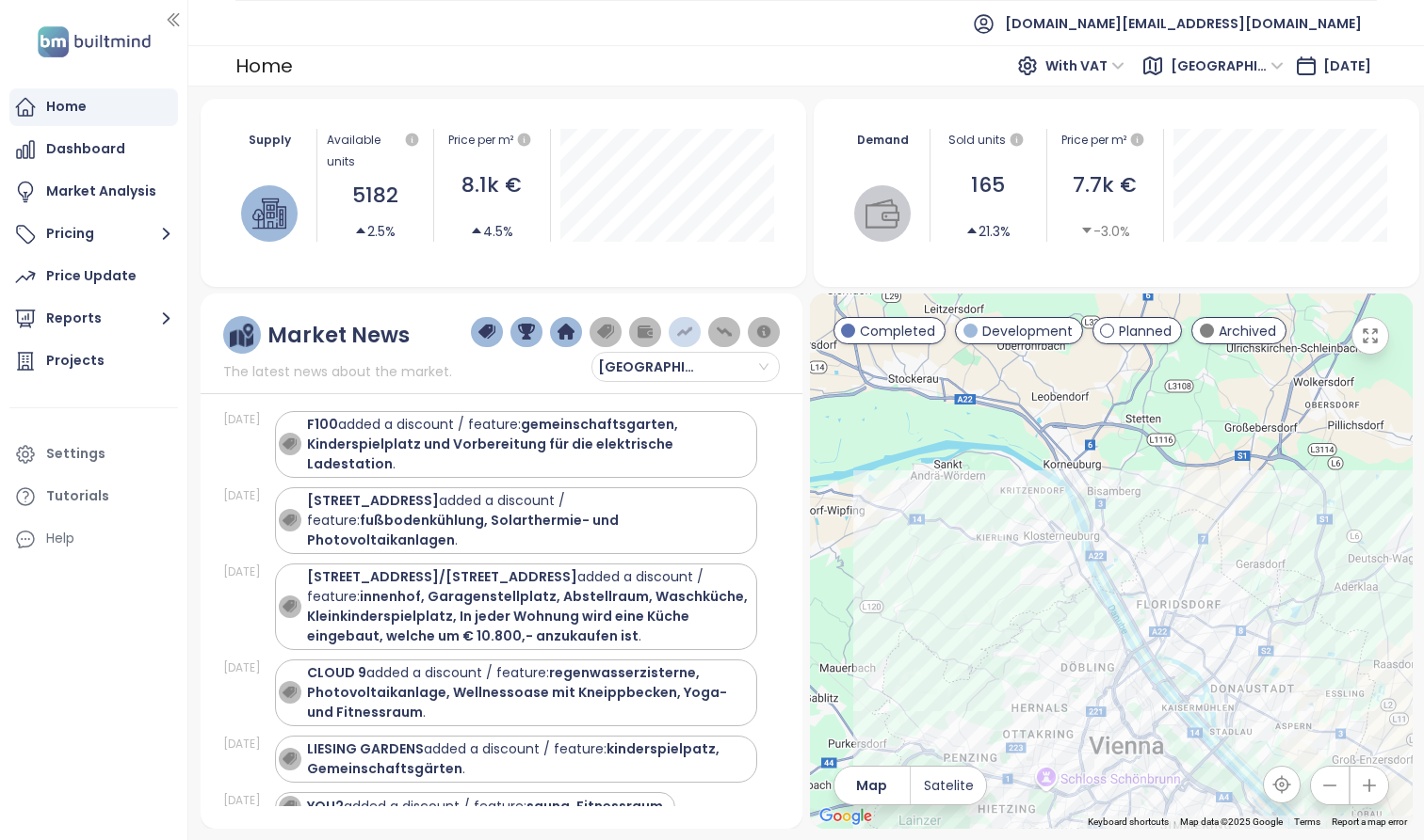
click at [727, 335] on img "button" at bounding box center [725, 332] width 17 height 17
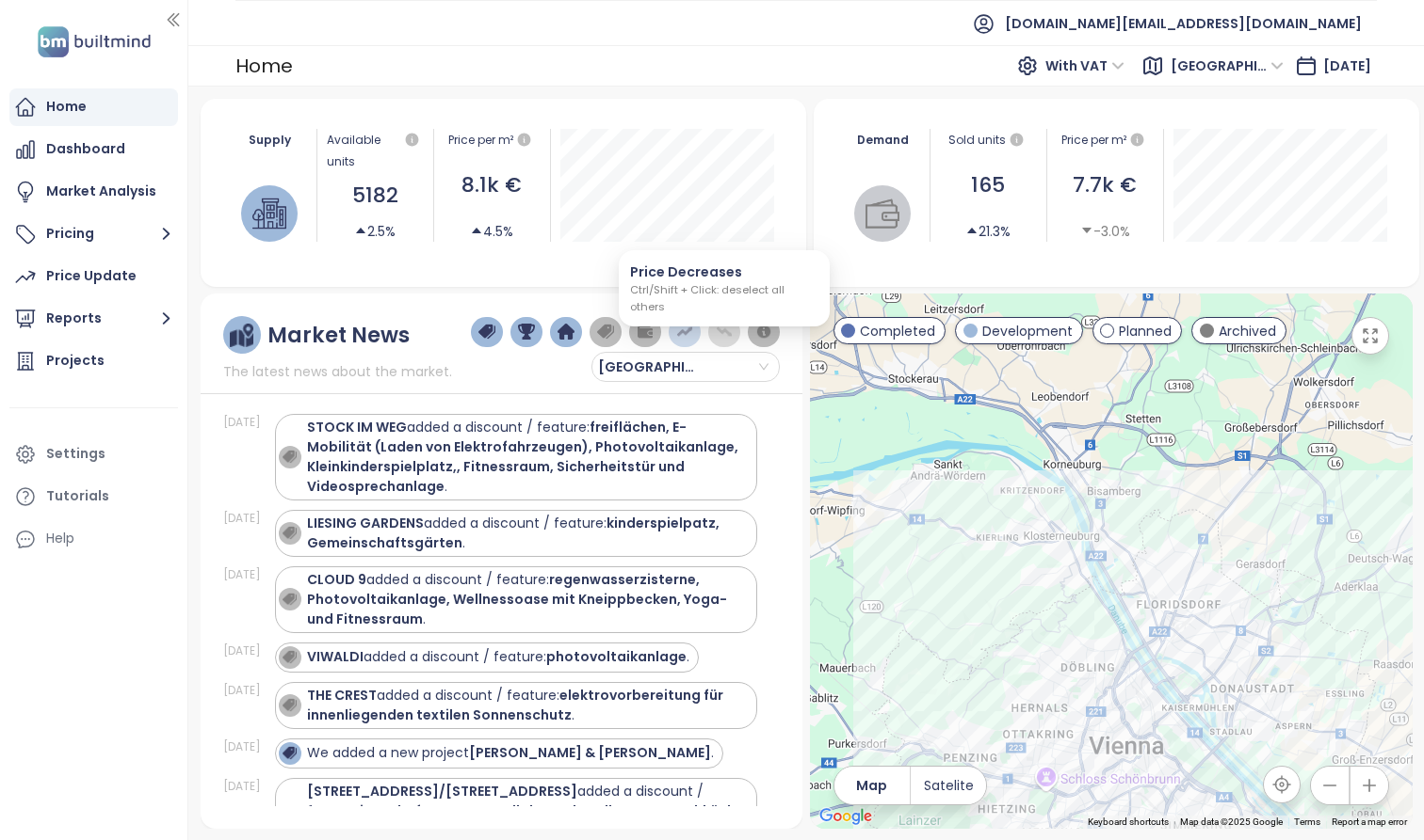
click at [731, 341] on img "button" at bounding box center [725, 332] width 17 height 17
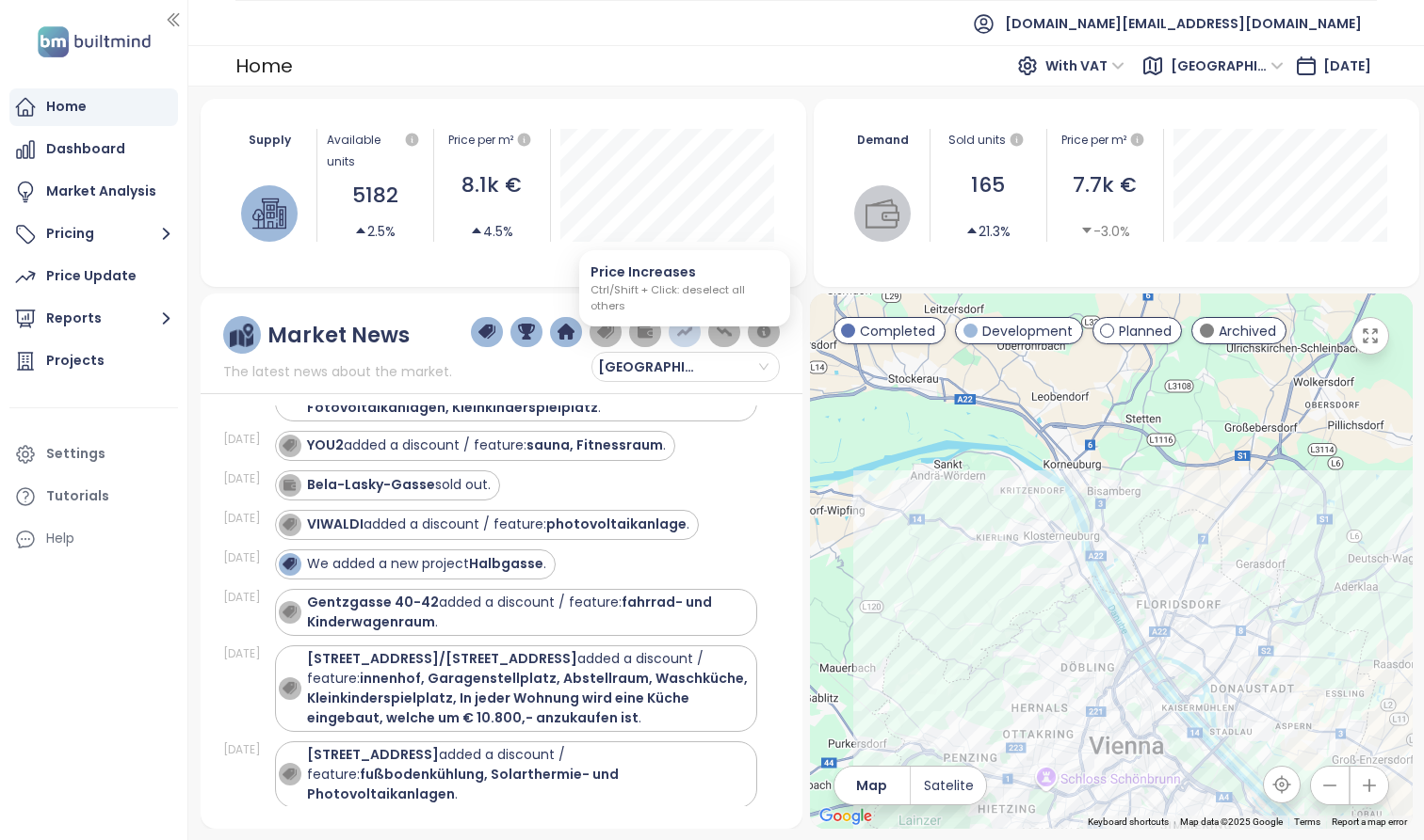
click at [688, 335] on img "button" at bounding box center [685, 332] width 17 height 17
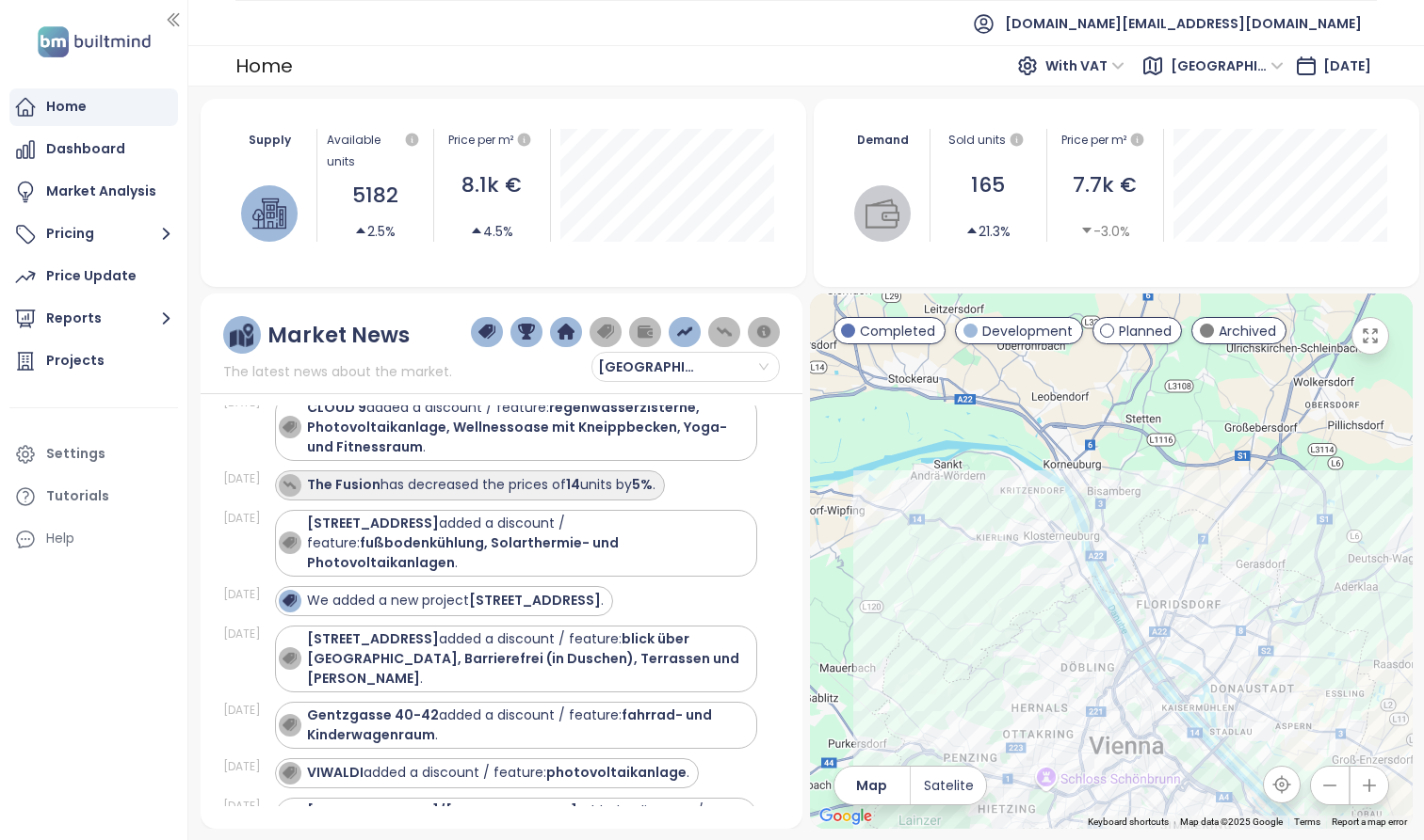
click at [625, 480] on div "The Fusion has decreased the prices of 14 units by 5% ." at bounding box center [481, 485] width 349 height 19
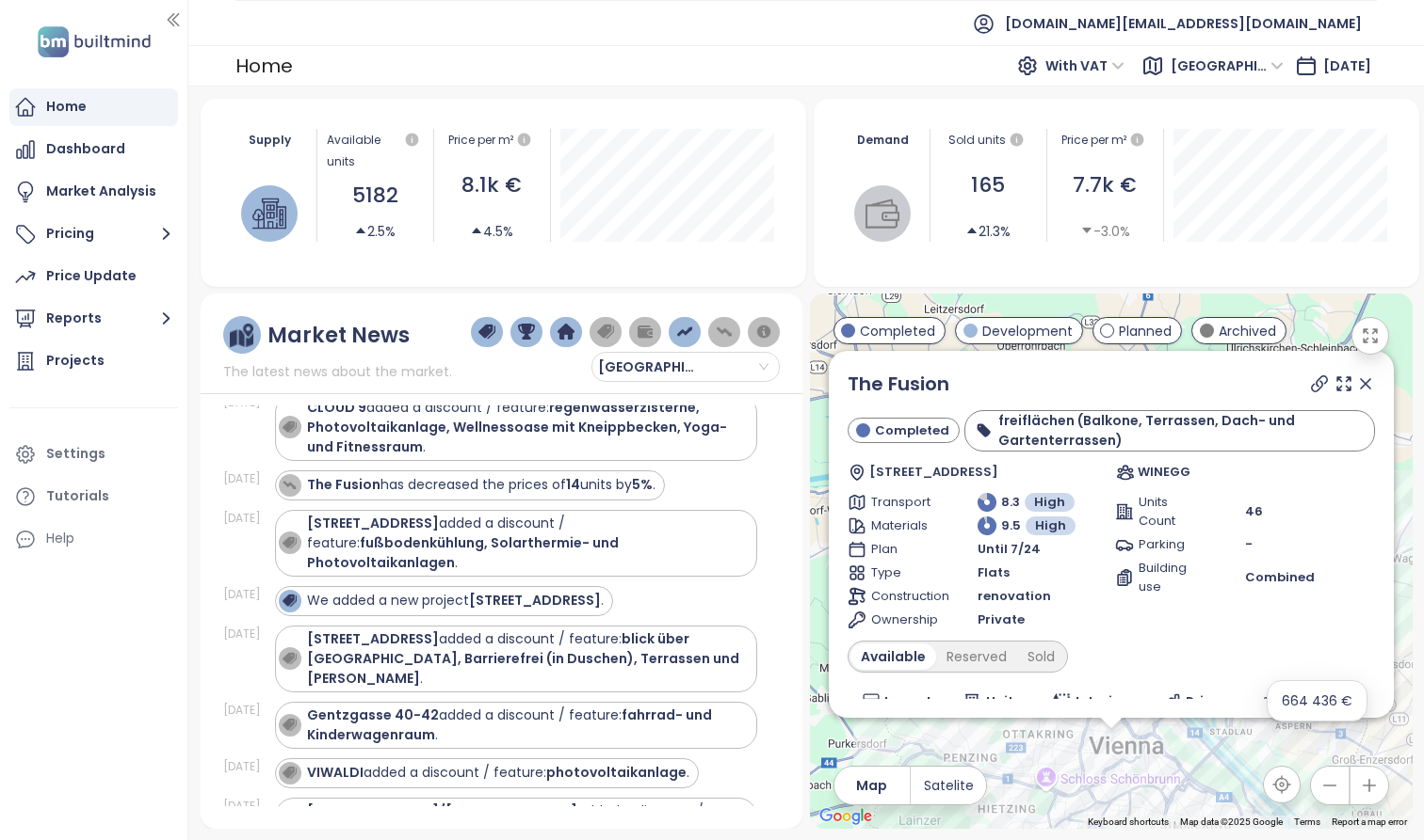
scroll to position [0, 0]
click at [1334, 379] on icon at bounding box center [1343, 383] width 18 height 18
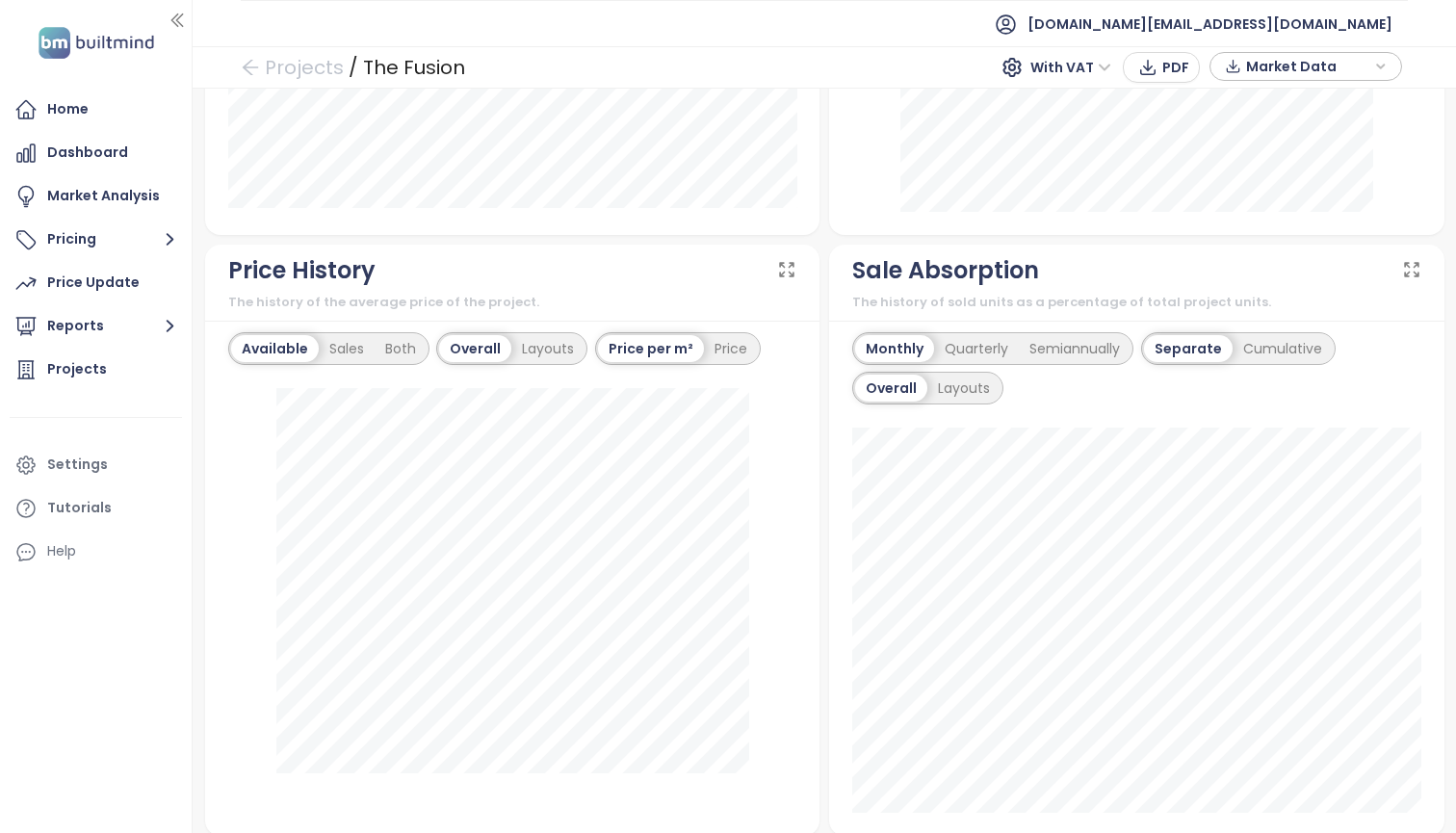
scroll to position [1167, 0]
